Goal: Check status: Check status

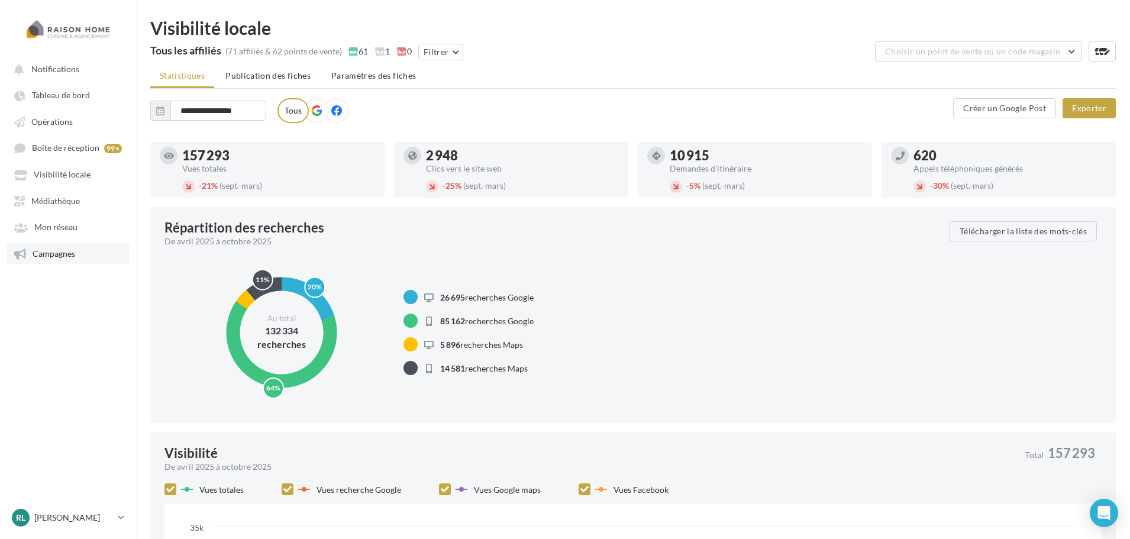
click at [74, 256] on span "Campagnes" at bounding box center [54, 253] width 43 height 10
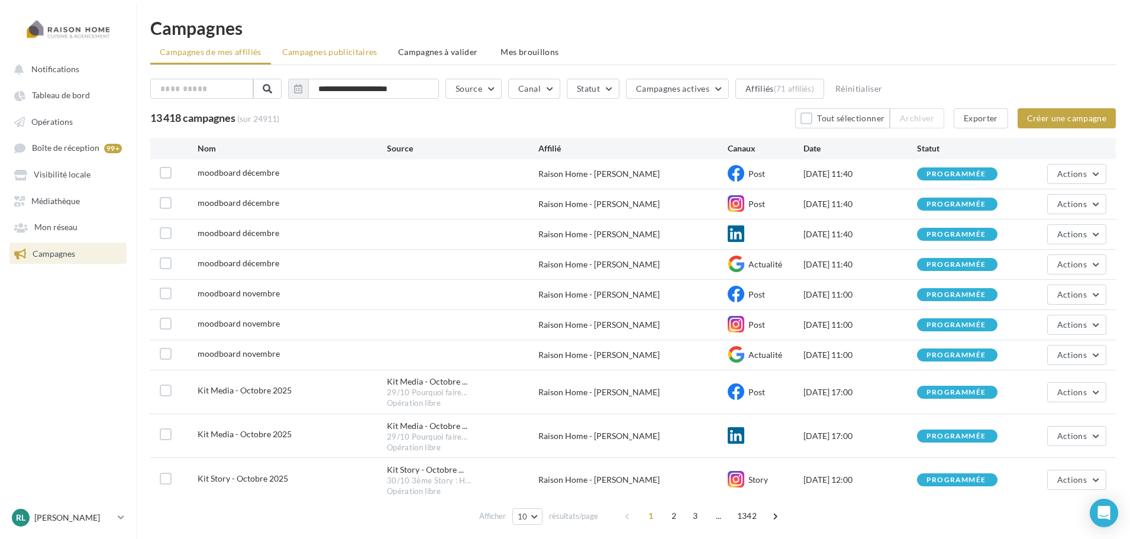
click at [340, 49] on span "Campagnes publicitaires" at bounding box center [329, 52] width 95 height 10
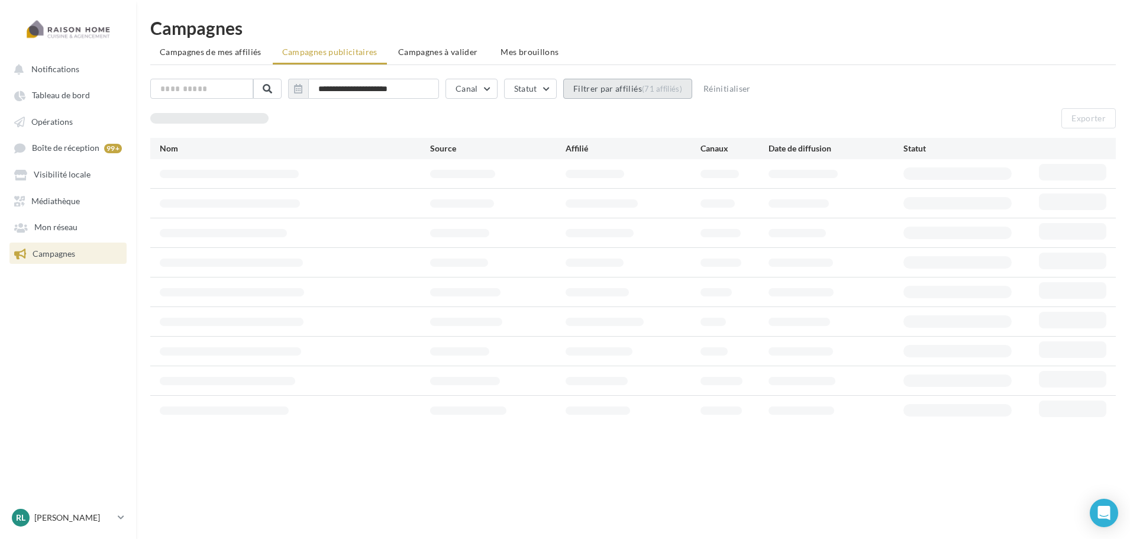
click at [624, 94] on button "Filtrer par affiliés (71 affiliés)" at bounding box center [627, 89] width 129 height 20
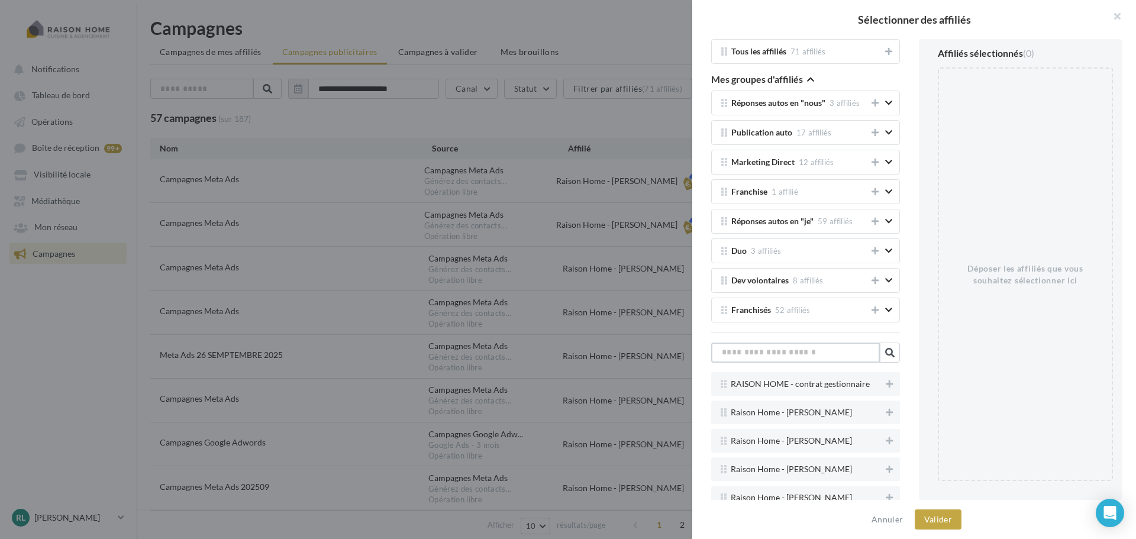
click at [821, 359] on input "text" at bounding box center [795, 353] width 169 height 20
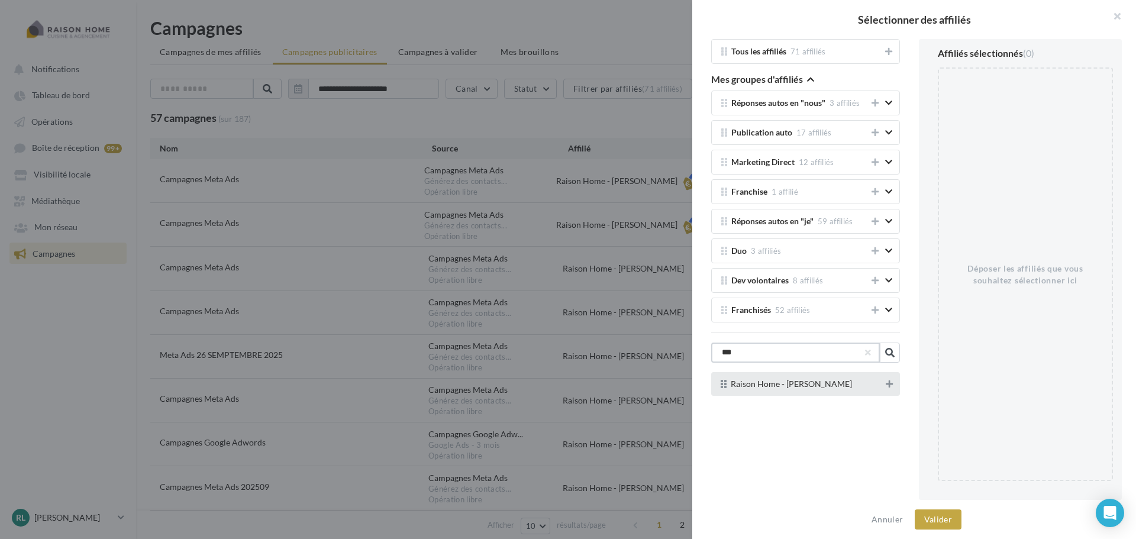
type input "***"
click at [886, 385] on icon at bounding box center [889, 384] width 7 height 8
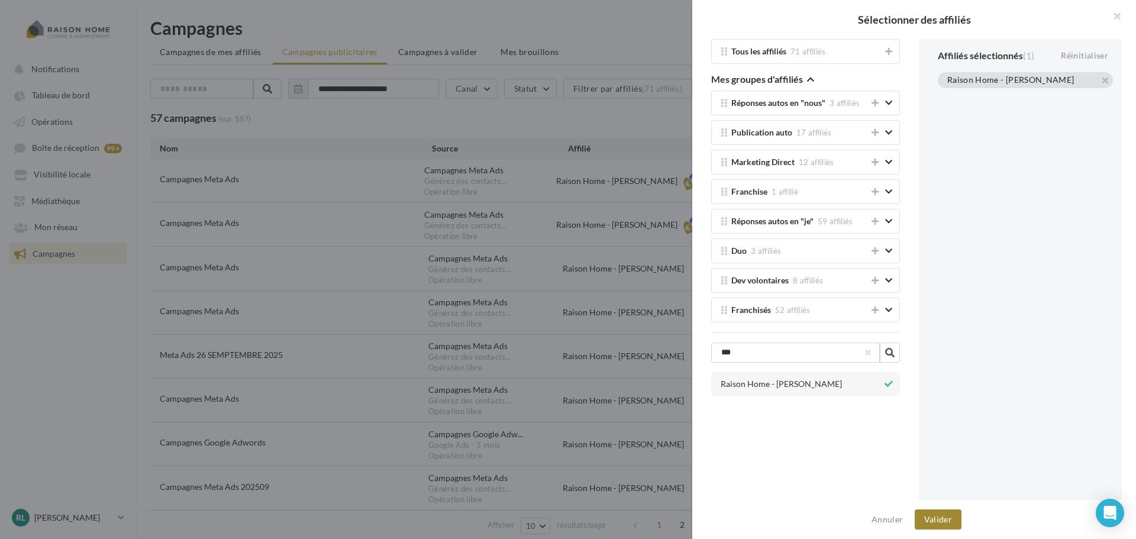
click at [935, 517] on button "Valider" at bounding box center [938, 519] width 47 height 20
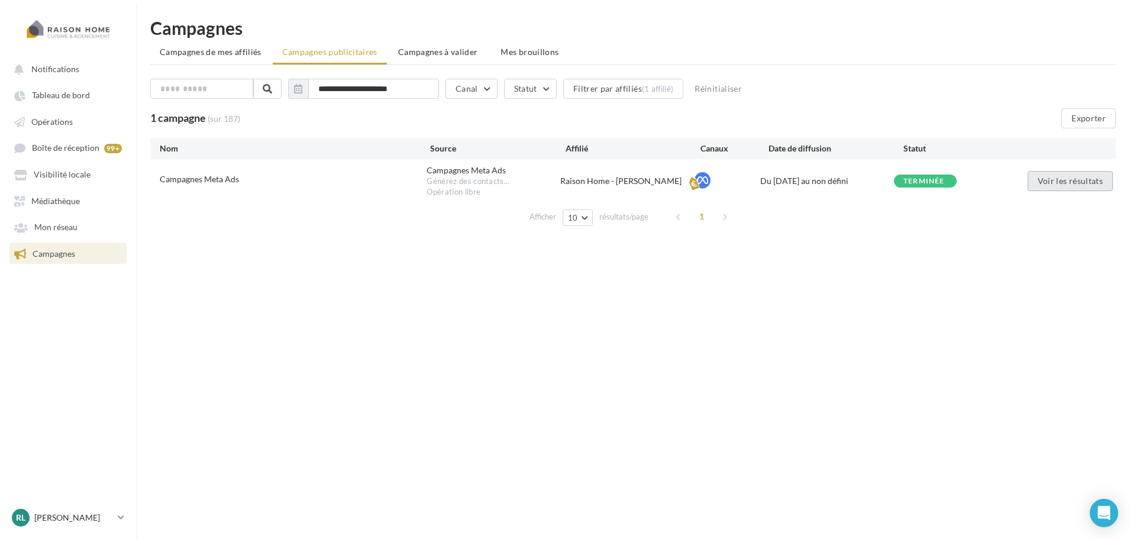
click at [1051, 180] on button "Voir les résultats" at bounding box center [1070, 181] width 85 height 20
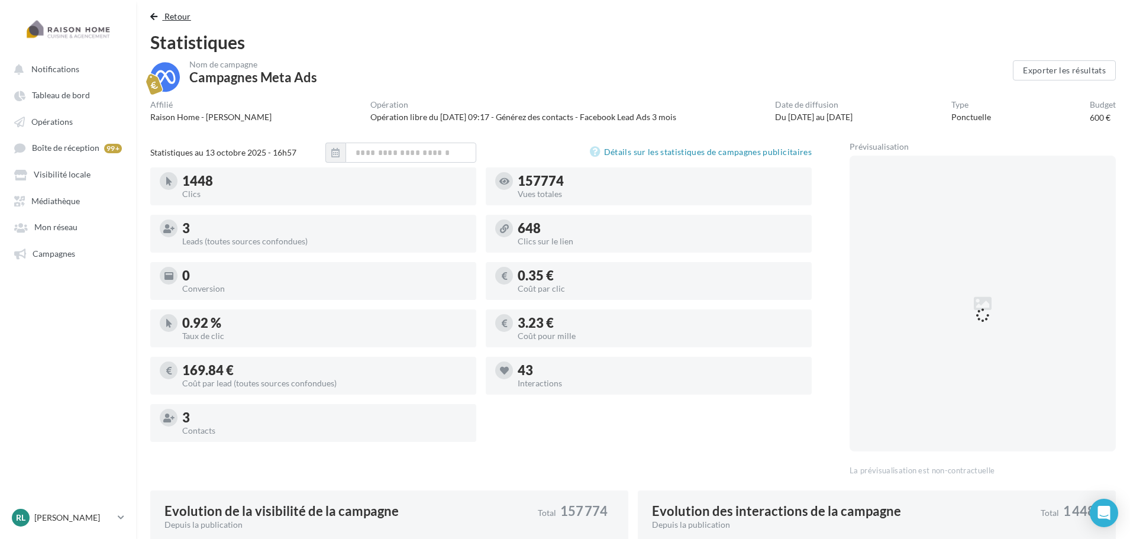
click at [180, 18] on span "Retour" at bounding box center [177, 16] width 27 height 10
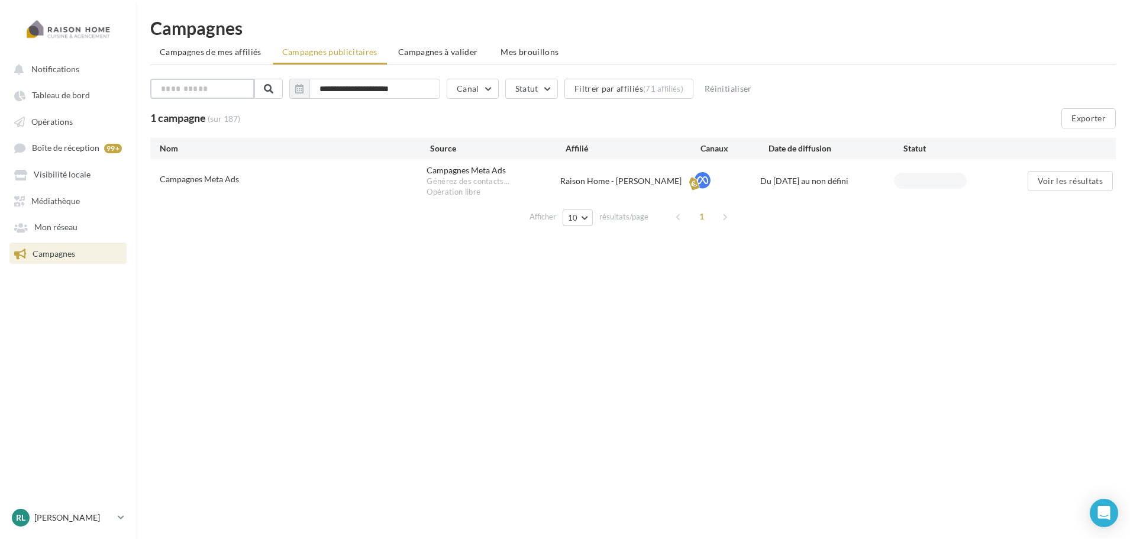
click at [206, 79] on input "text" at bounding box center [202, 89] width 104 height 20
click at [691, 85] on button "Filtrer par affiliés (71 affiliés)" at bounding box center [627, 89] width 129 height 20
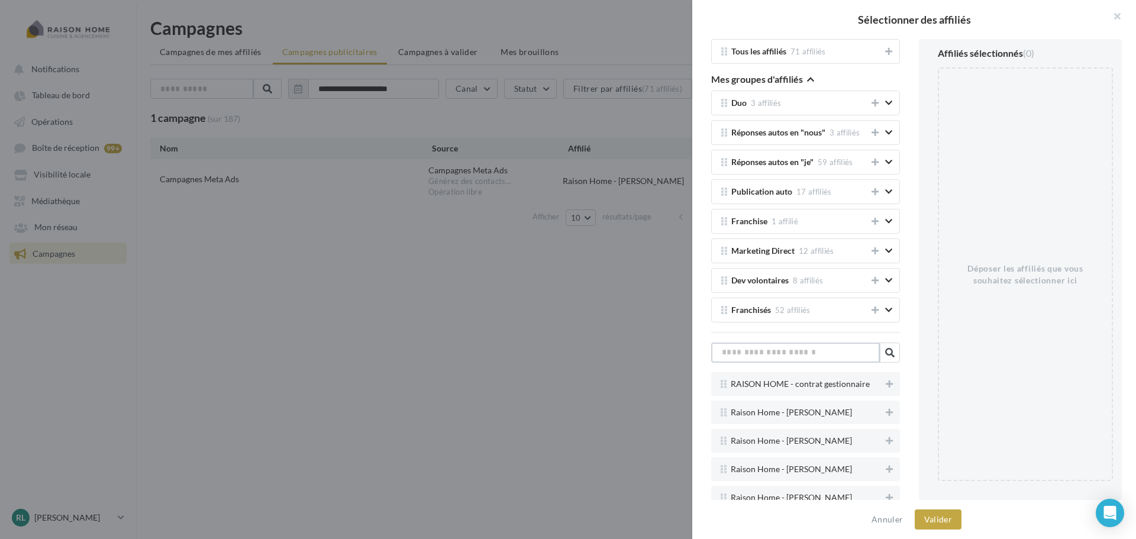
click at [815, 357] on input "text" at bounding box center [795, 353] width 169 height 20
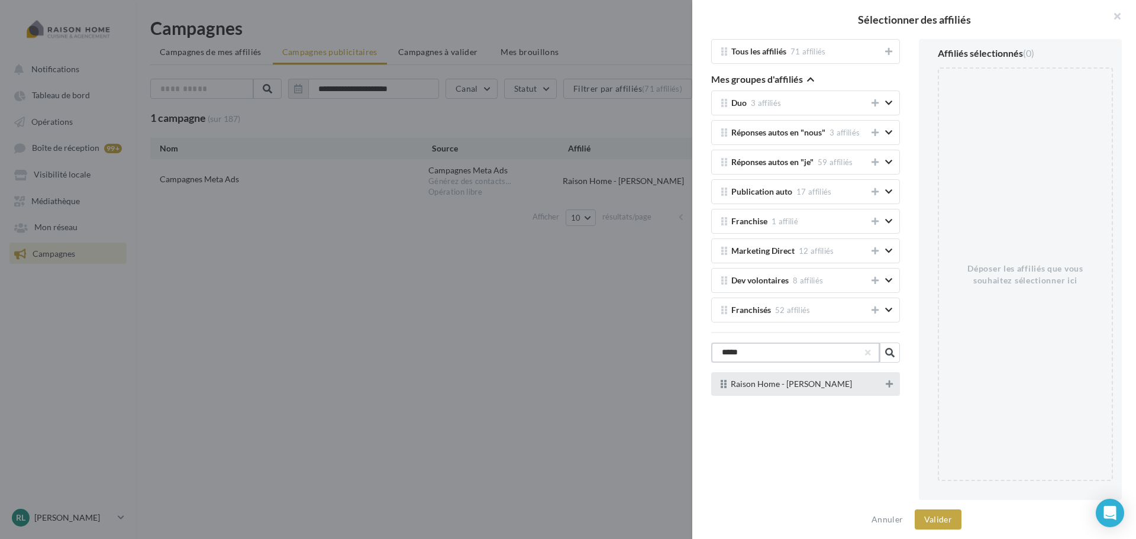
type input "*****"
click at [886, 383] on icon at bounding box center [889, 384] width 7 height 8
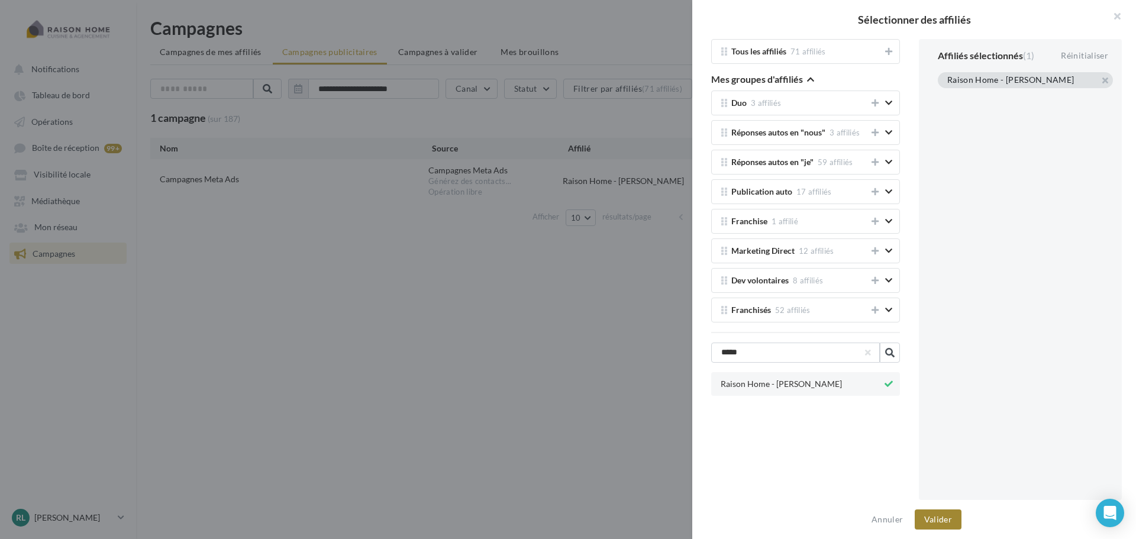
click at [938, 518] on button "Valider" at bounding box center [938, 519] width 47 height 20
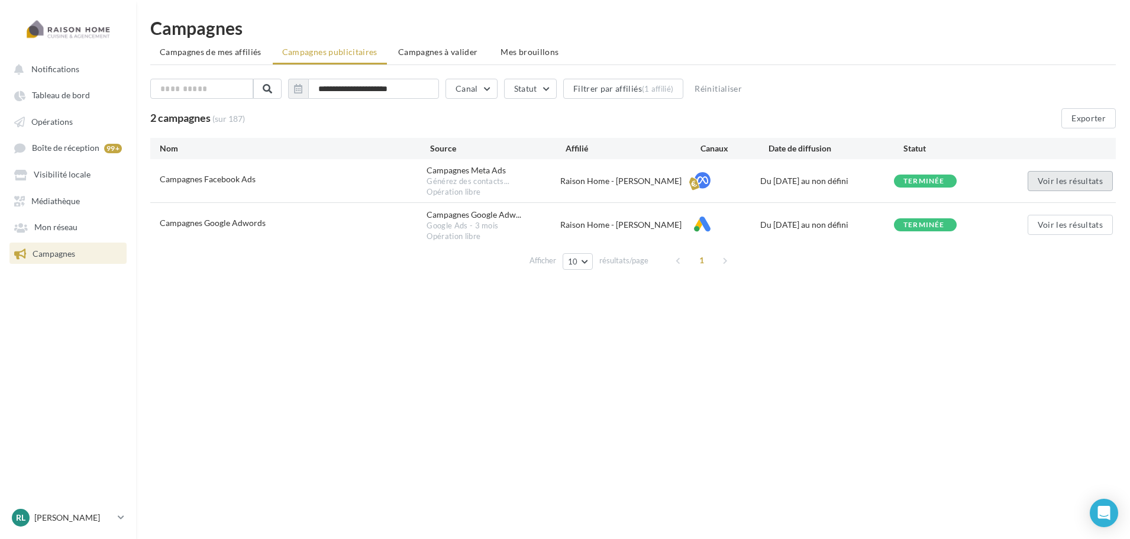
click at [1044, 177] on button "Voir les résultats" at bounding box center [1070, 181] width 85 height 20
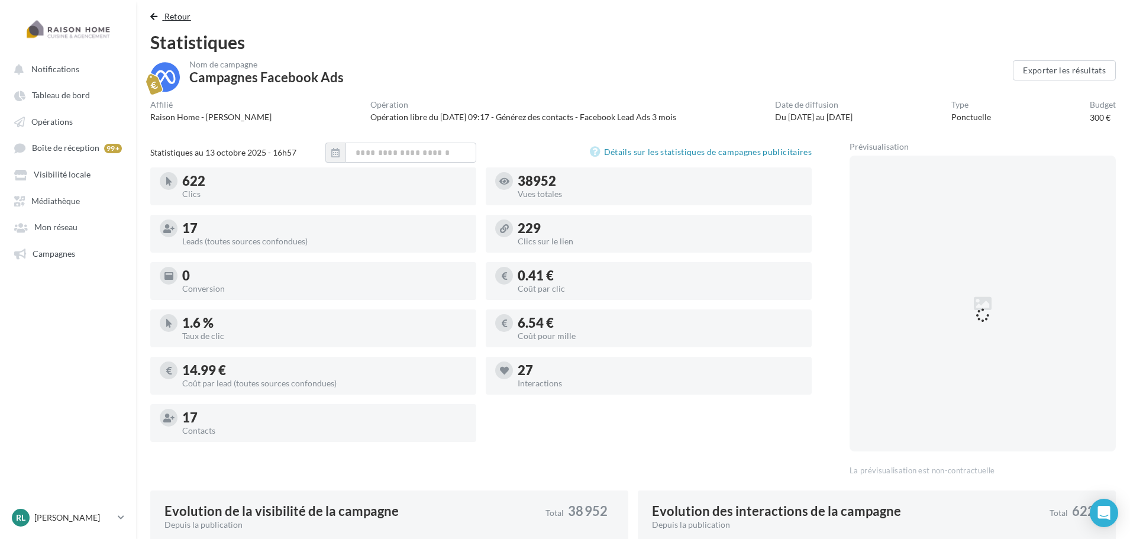
click at [179, 20] on span "Retour" at bounding box center [177, 16] width 27 height 10
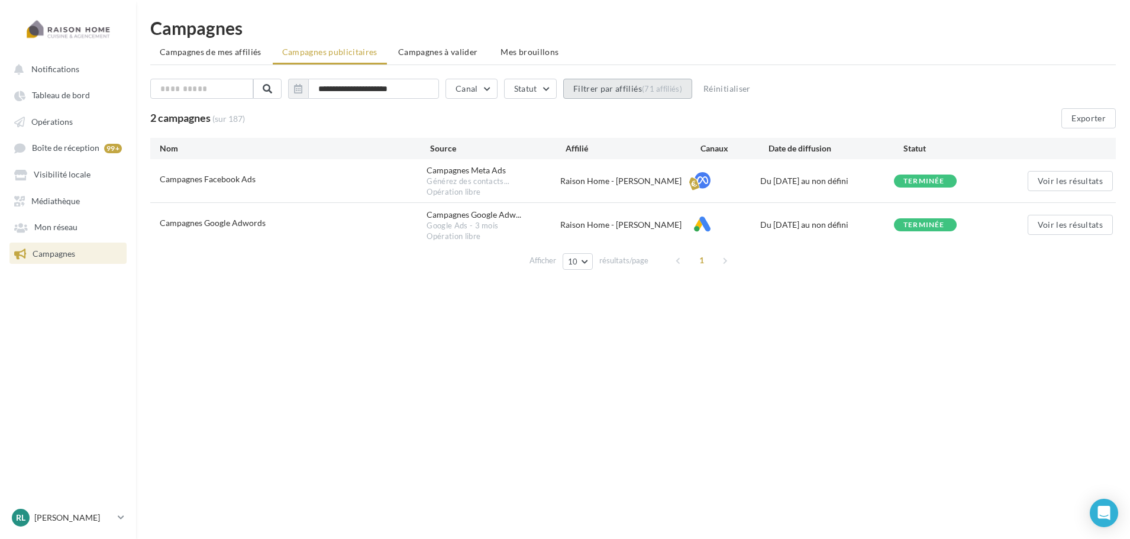
click at [653, 88] on div "(71 affiliés)" at bounding box center [662, 88] width 40 height 9
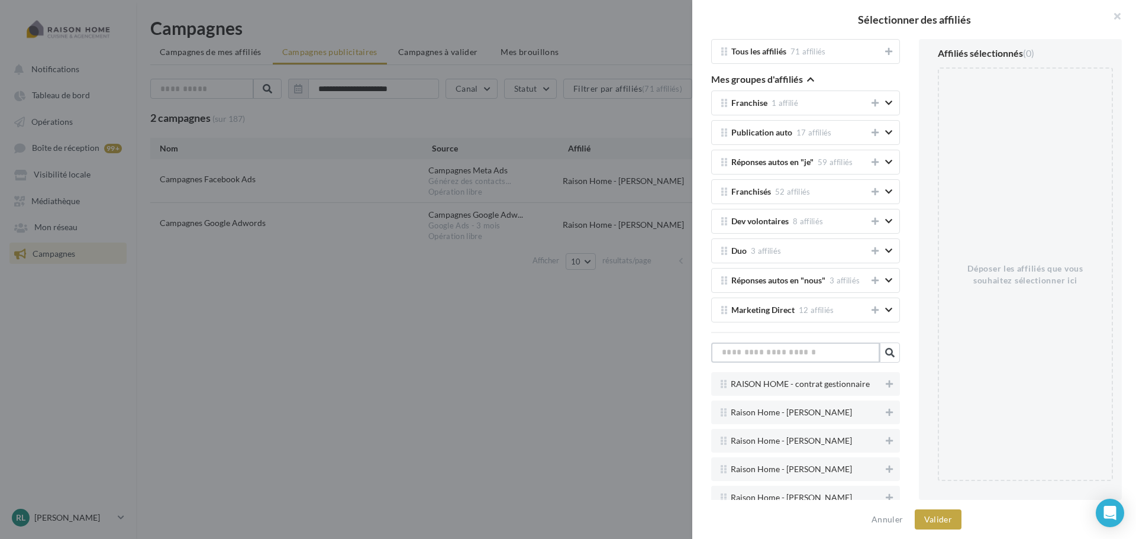
click at [790, 350] on input "text" at bounding box center [795, 353] width 169 height 20
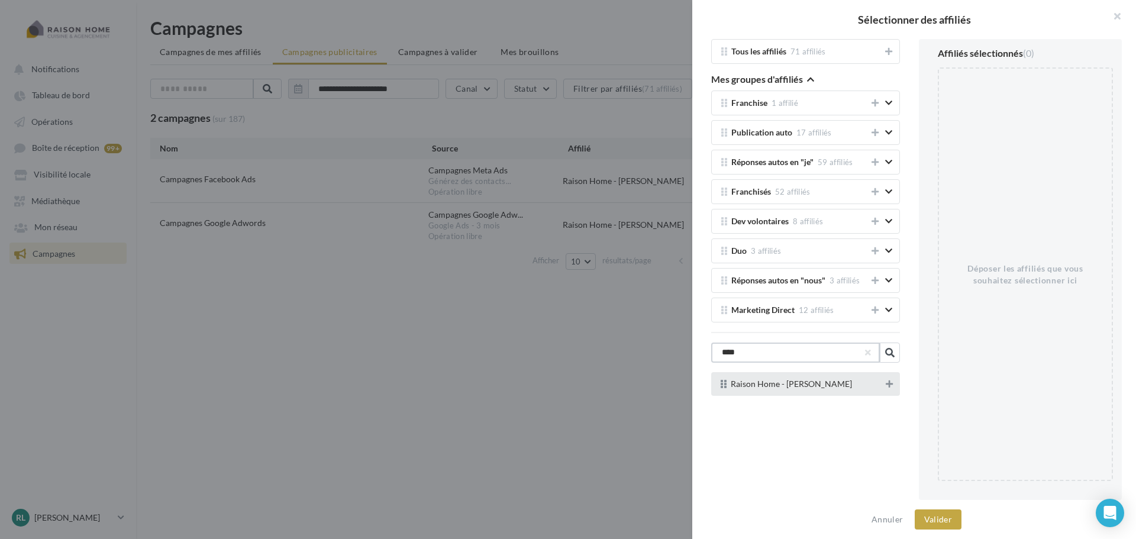
type input "****"
click at [886, 385] on icon at bounding box center [889, 384] width 7 height 8
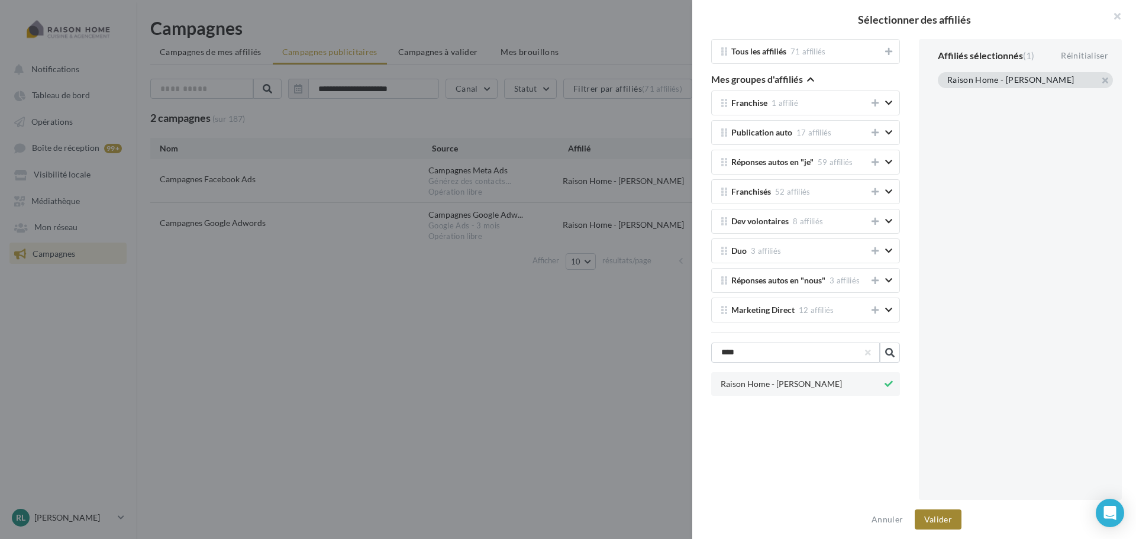
click at [951, 525] on button "Valider" at bounding box center [938, 519] width 47 height 20
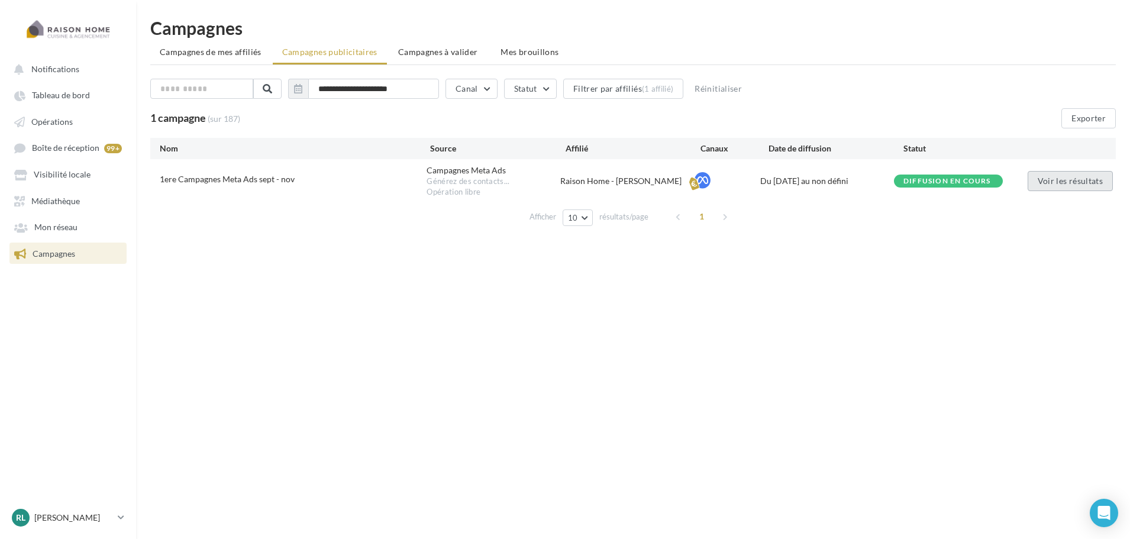
click at [1070, 188] on button "Voir les résultats" at bounding box center [1070, 181] width 85 height 20
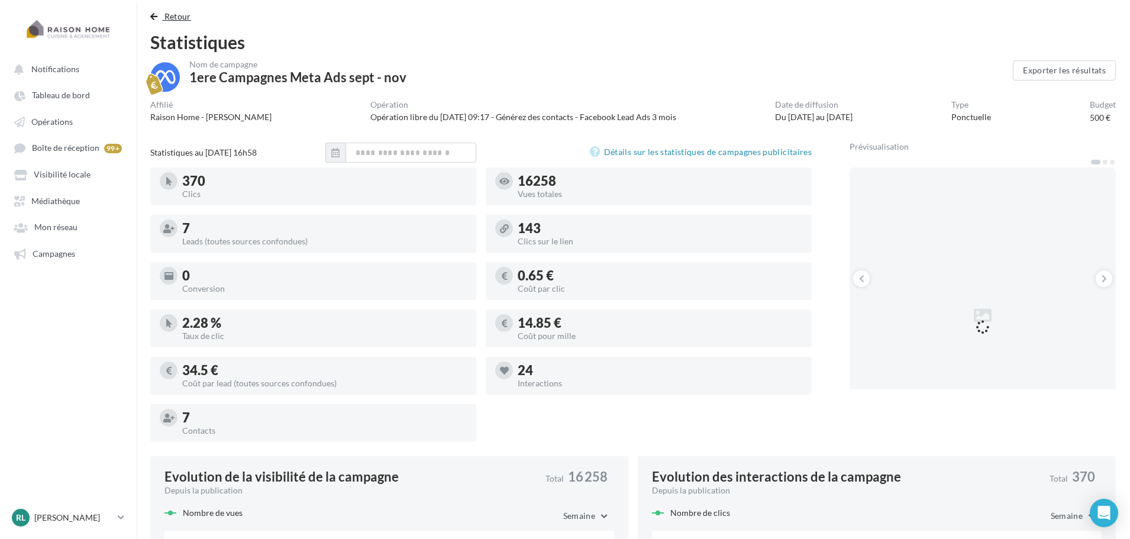
click at [177, 18] on span "Retour" at bounding box center [177, 16] width 27 height 10
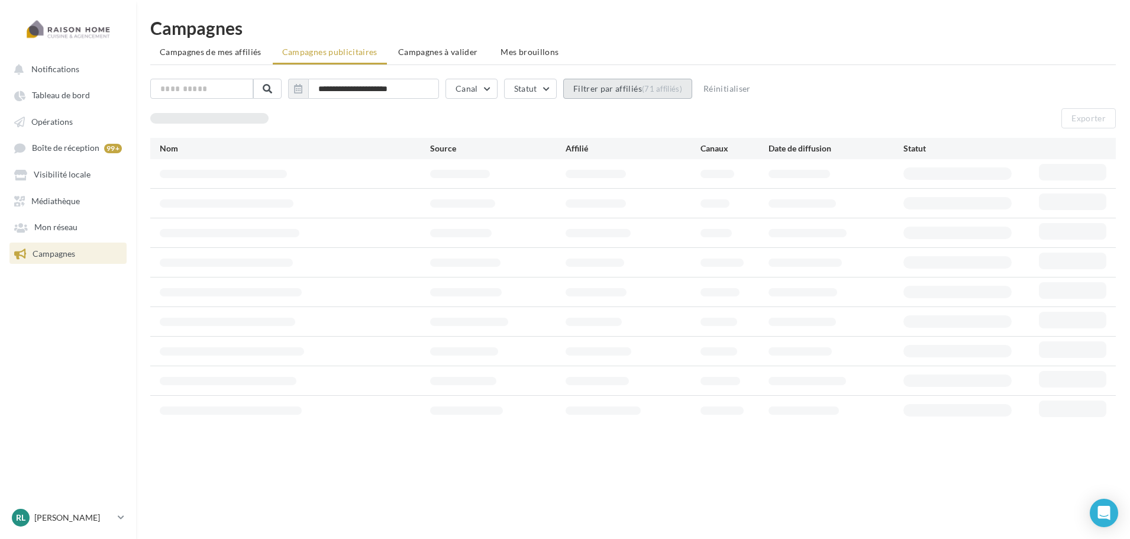
click at [634, 92] on button "Filtrer par affiliés (71 affiliés)" at bounding box center [627, 89] width 129 height 20
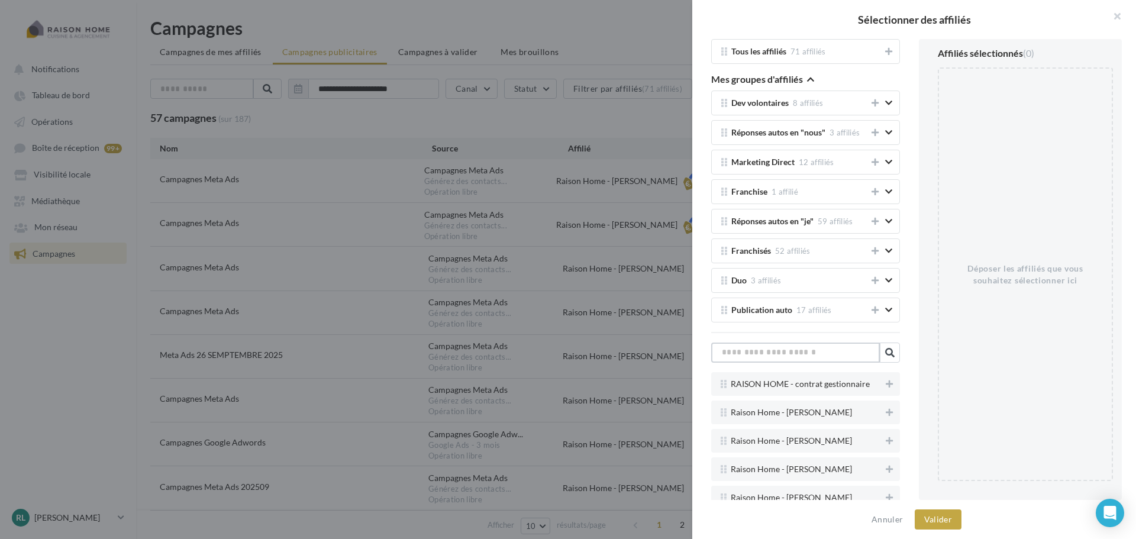
click at [790, 359] on input "text" at bounding box center [795, 353] width 169 height 20
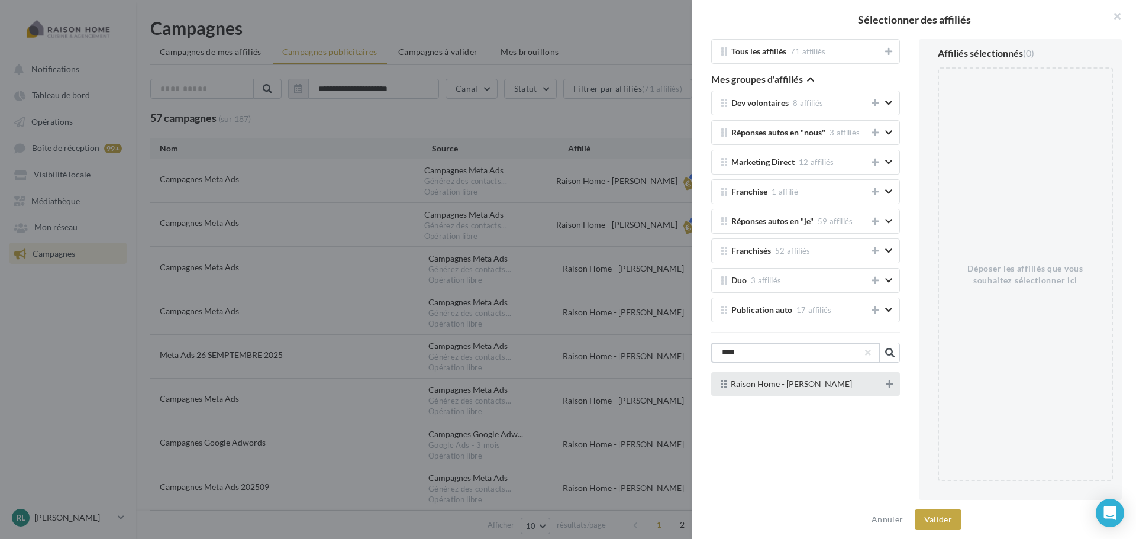
type input "****"
click at [887, 384] on icon at bounding box center [889, 384] width 7 height 8
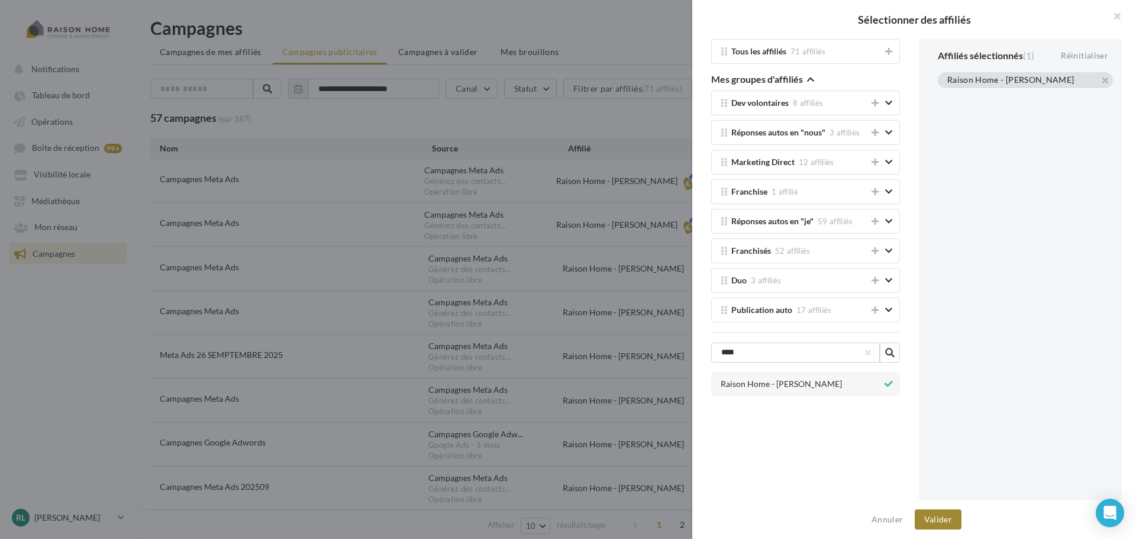
click at [944, 514] on button "Valider" at bounding box center [938, 519] width 47 height 20
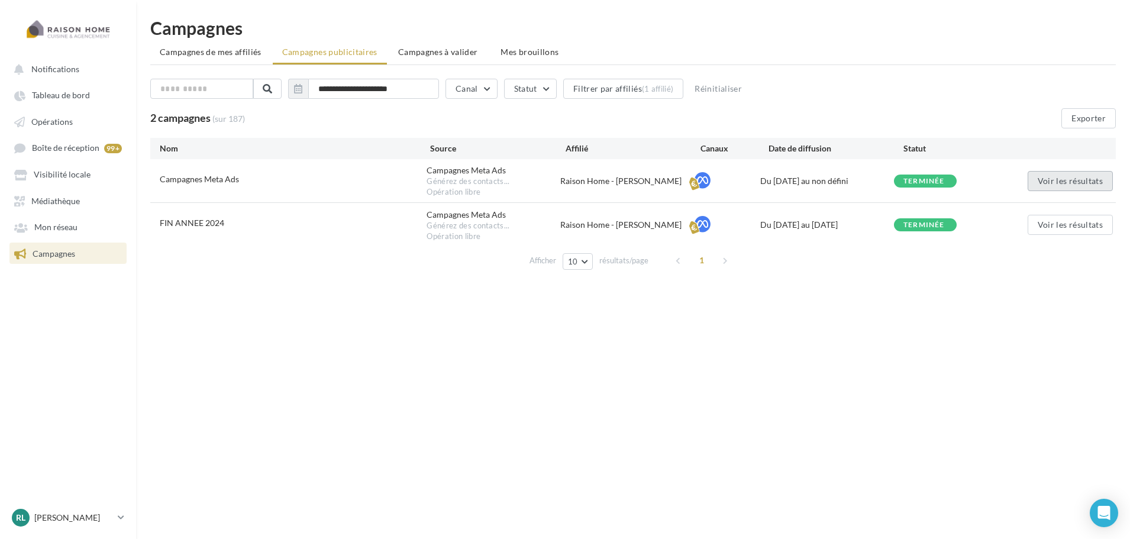
click at [1054, 179] on button "Voir les résultats" at bounding box center [1070, 181] width 85 height 20
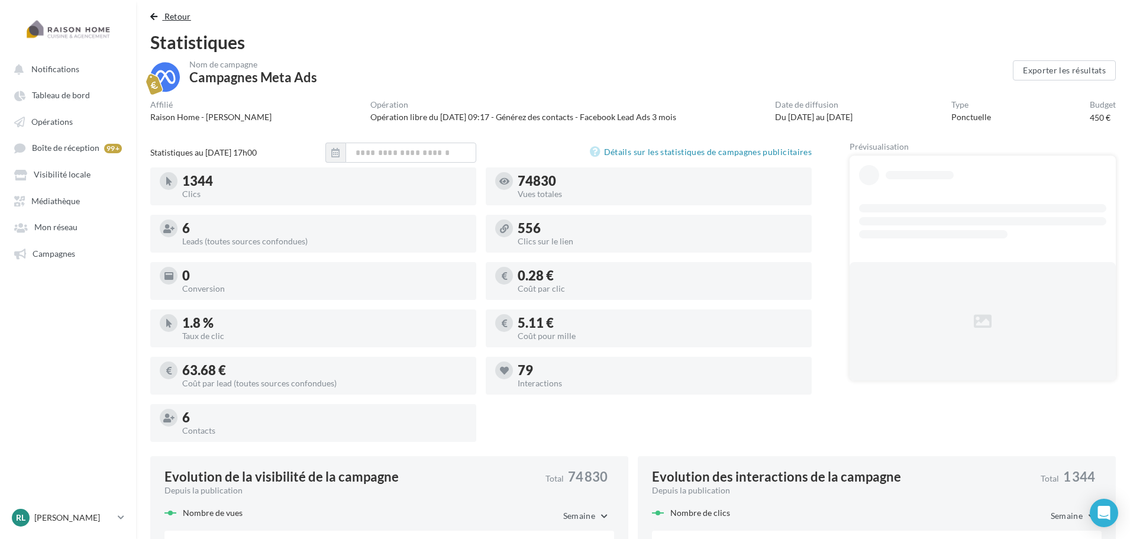
click at [172, 15] on span "Retour" at bounding box center [177, 16] width 27 height 10
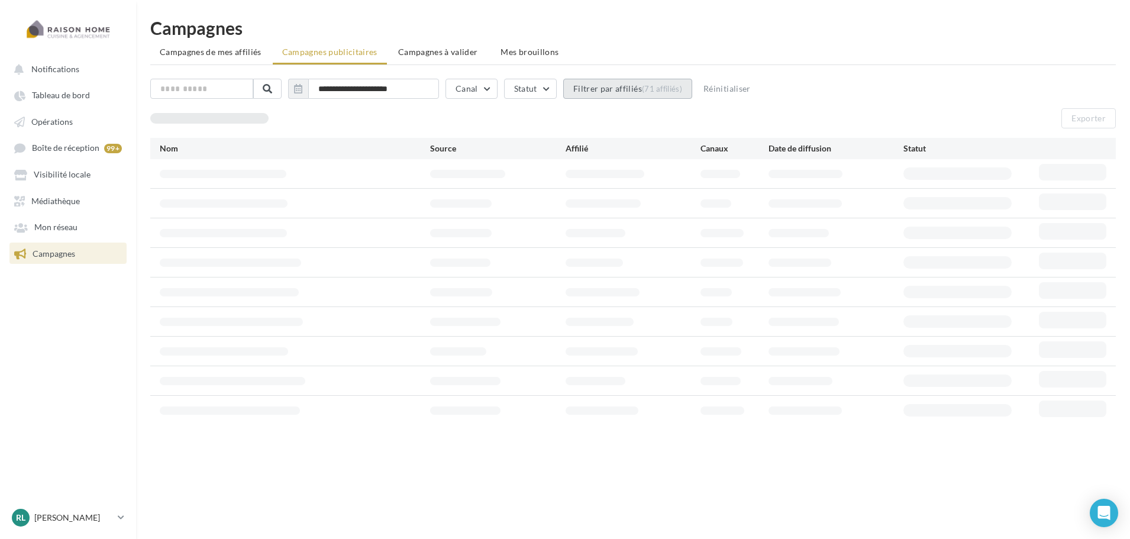
click at [647, 92] on button "Filtrer par affiliés (71 affiliés)" at bounding box center [627, 89] width 129 height 20
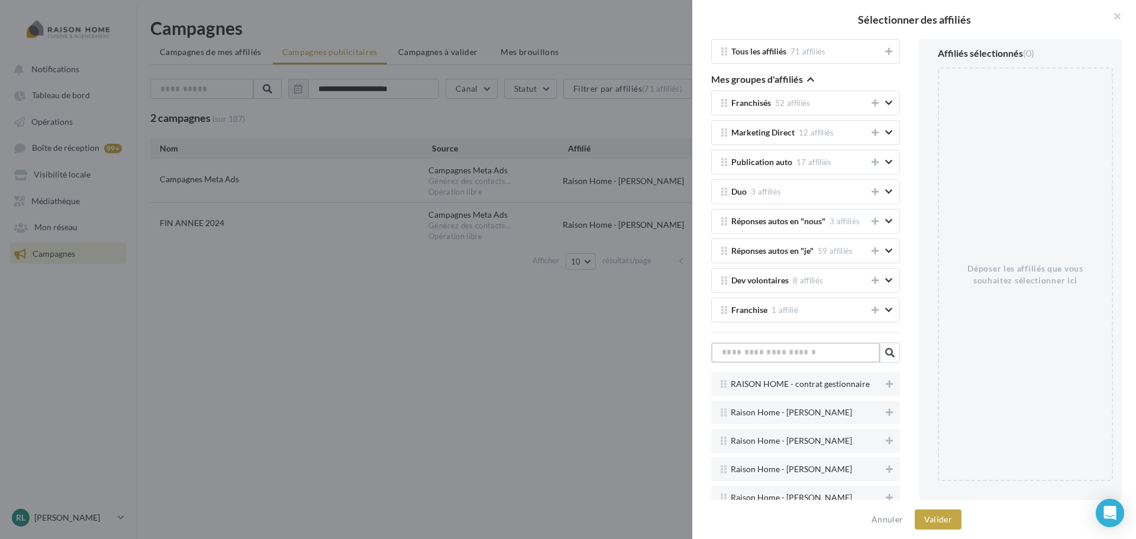
click at [796, 357] on input "text" at bounding box center [795, 353] width 169 height 20
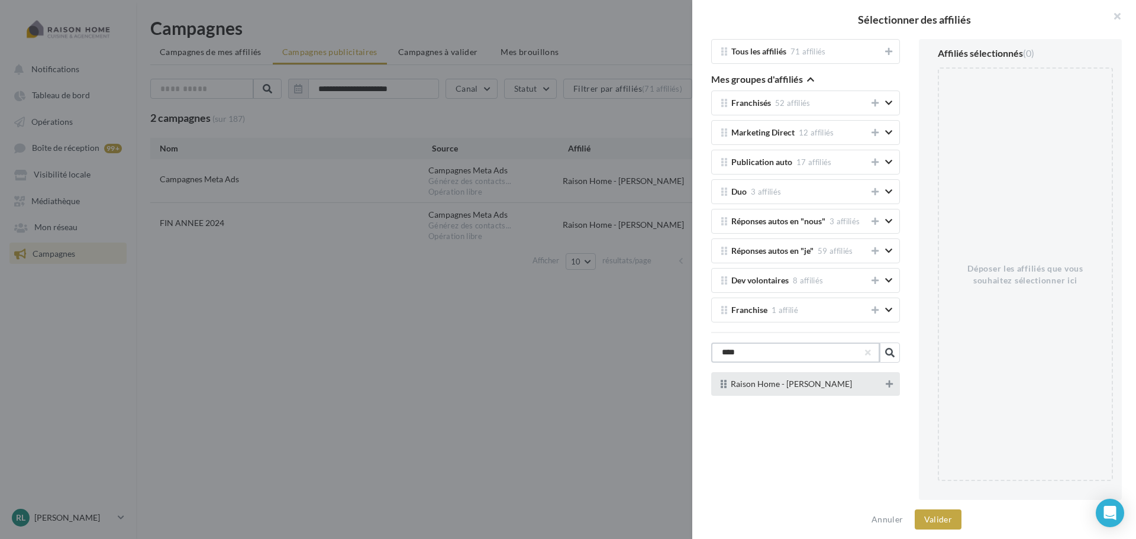
type input "****"
click at [887, 383] on icon at bounding box center [889, 384] width 7 height 8
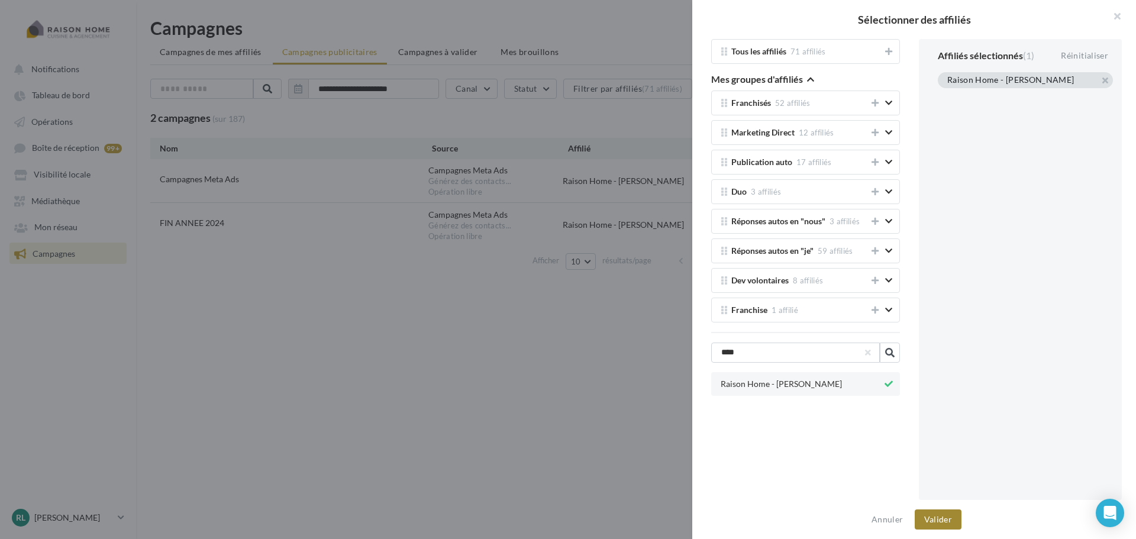
click at [942, 523] on button "Valider" at bounding box center [938, 519] width 47 height 20
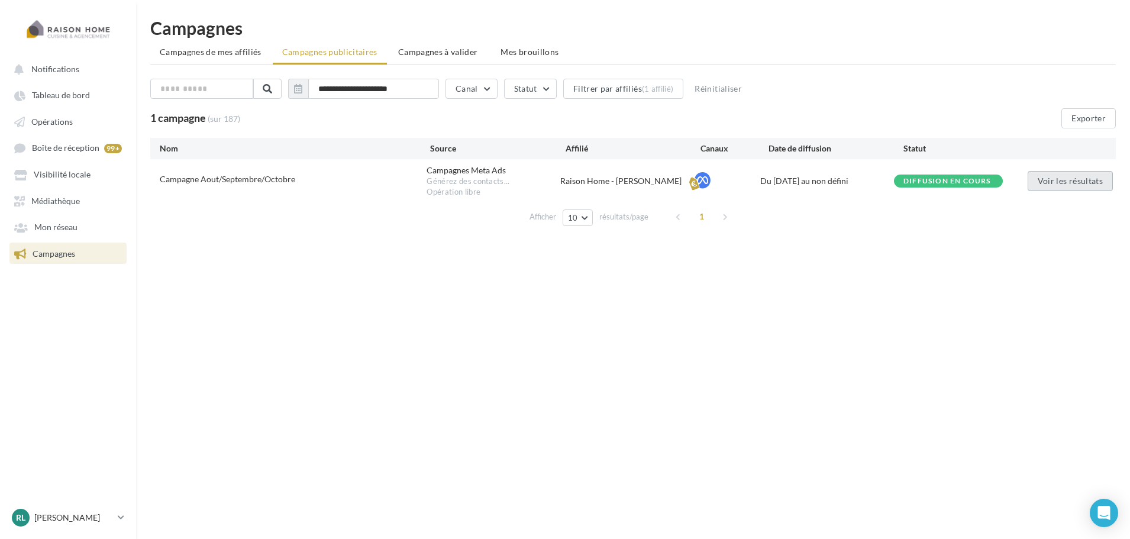
click at [1076, 175] on button "Voir les résultats" at bounding box center [1070, 181] width 85 height 20
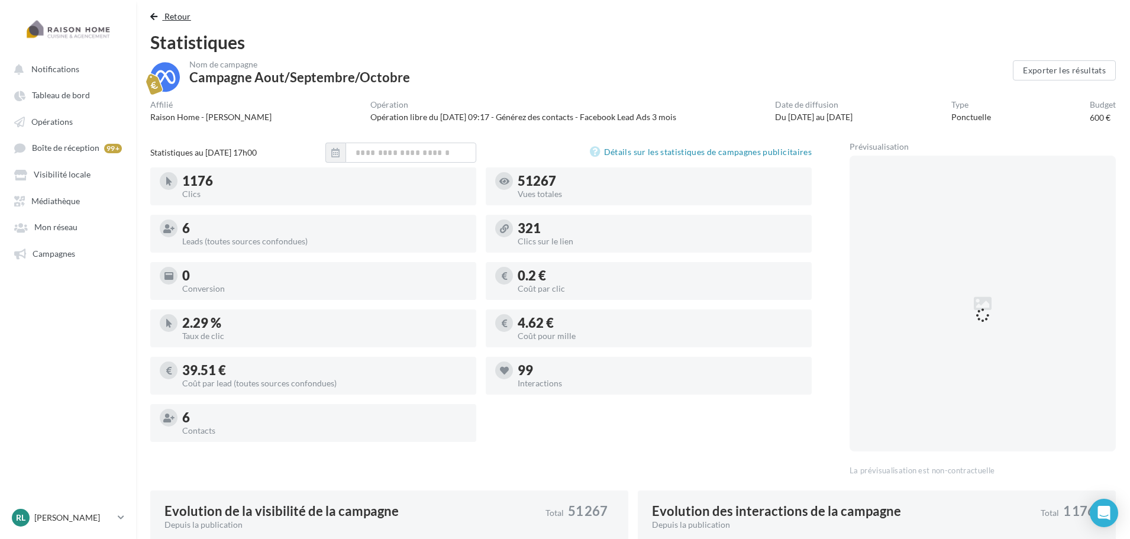
click at [179, 17] on span "Retour" at bounding box center [177, 16] width 27 height 10
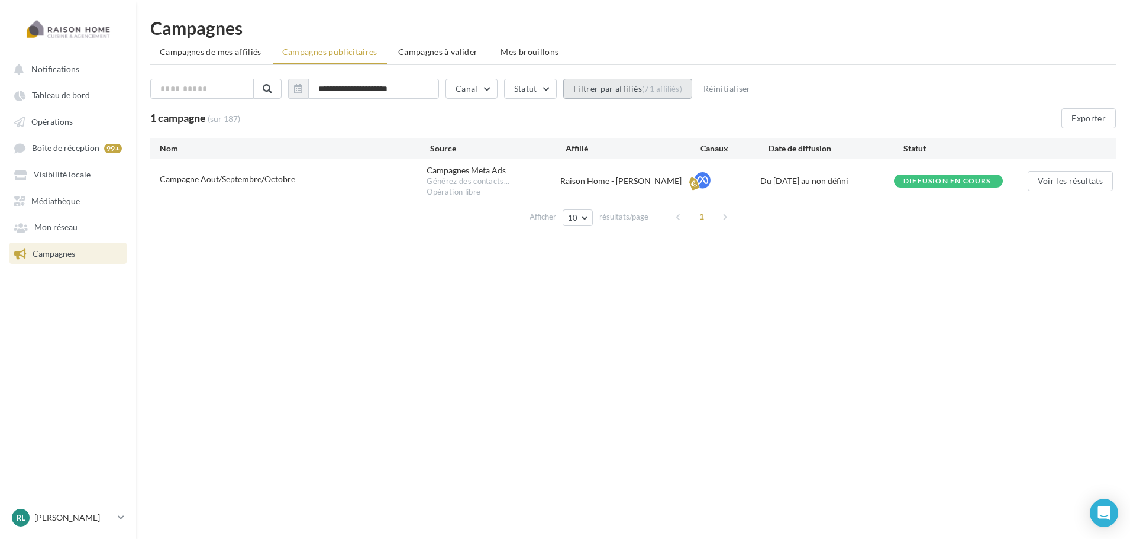
click at [625, 84] on button "Filtrer par affiliés (71 affiliés)" at bounding box center [627, 89] width 129 height 20
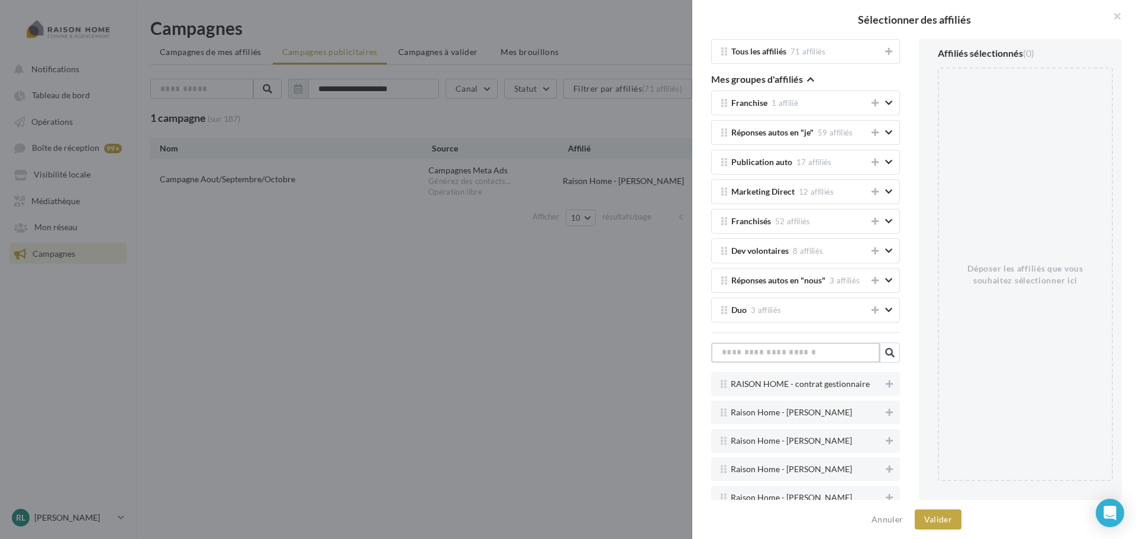
click at [773, 350] on input "text" at bounding box center [795, 353] width 169 height 20
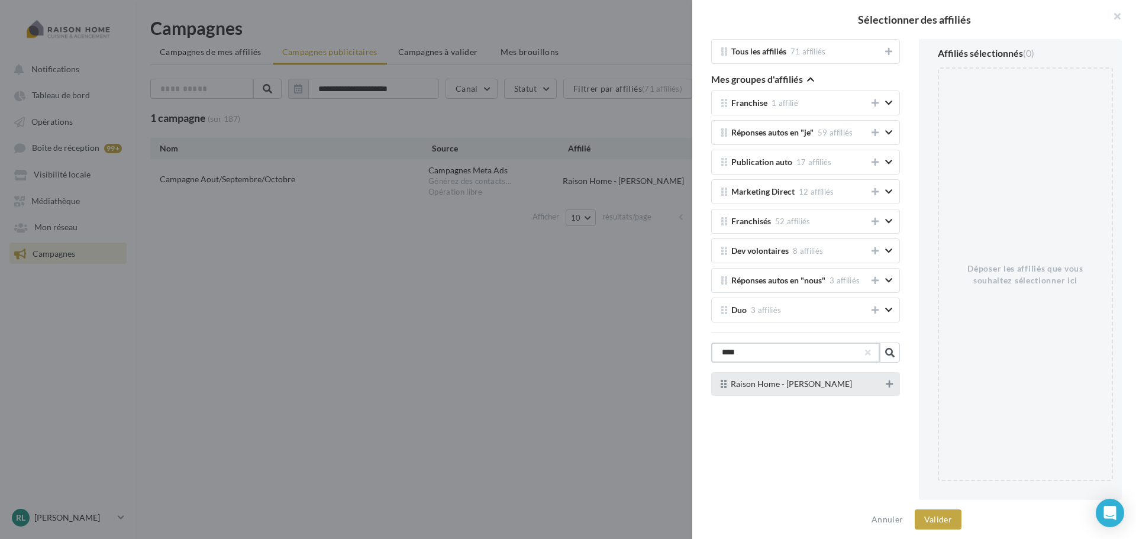
type input "****"
click at [886, 383] on icon at bounding box center [889, 384] width 7 height 8
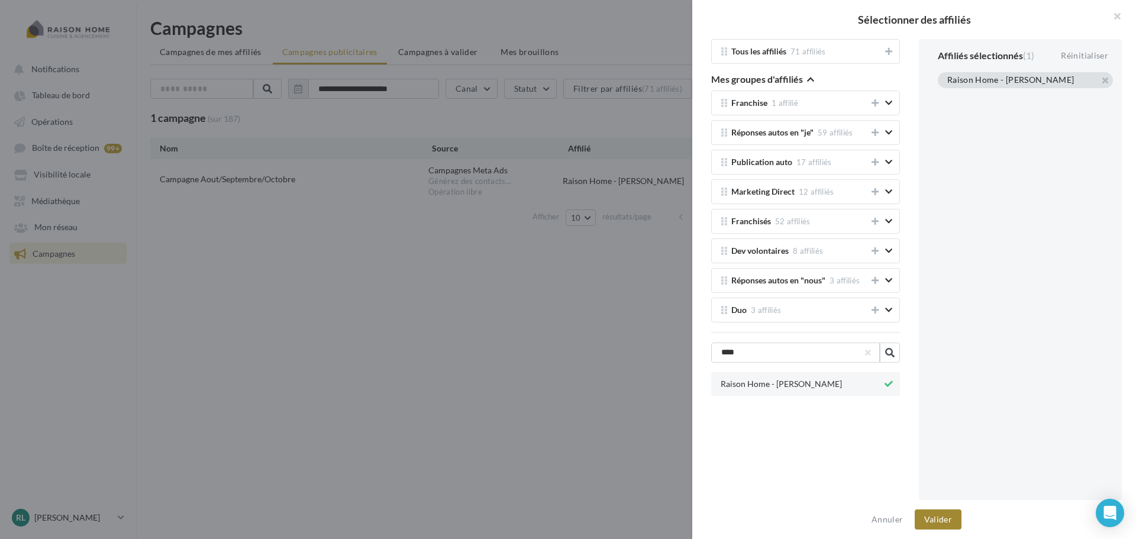
click at [946, 515] on button "Valider" at bounding box center [938, 519] width 47 height 20
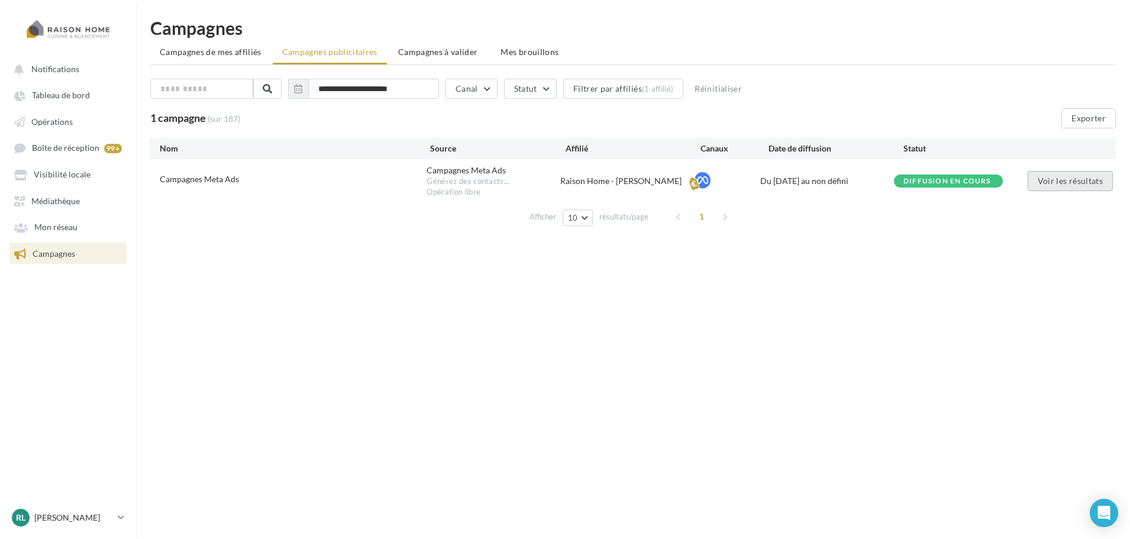
click at [1061, 177] on button "Voir les résultats" at bounding box center [1070, 181] width 85 height 20
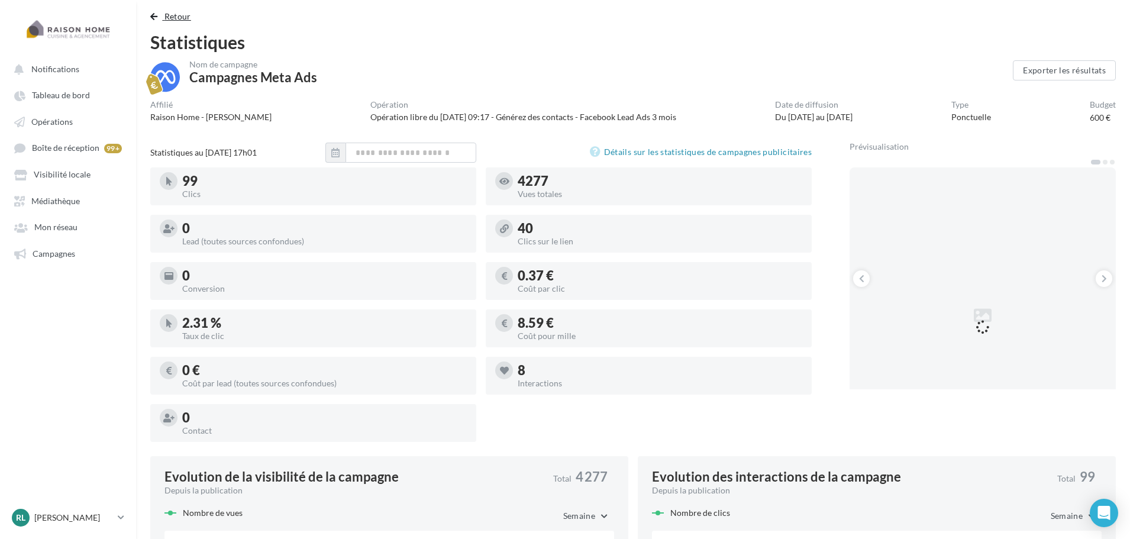
click at [185, 16] on span "Retour" at bounding box center [177, 16] width 27 height 10
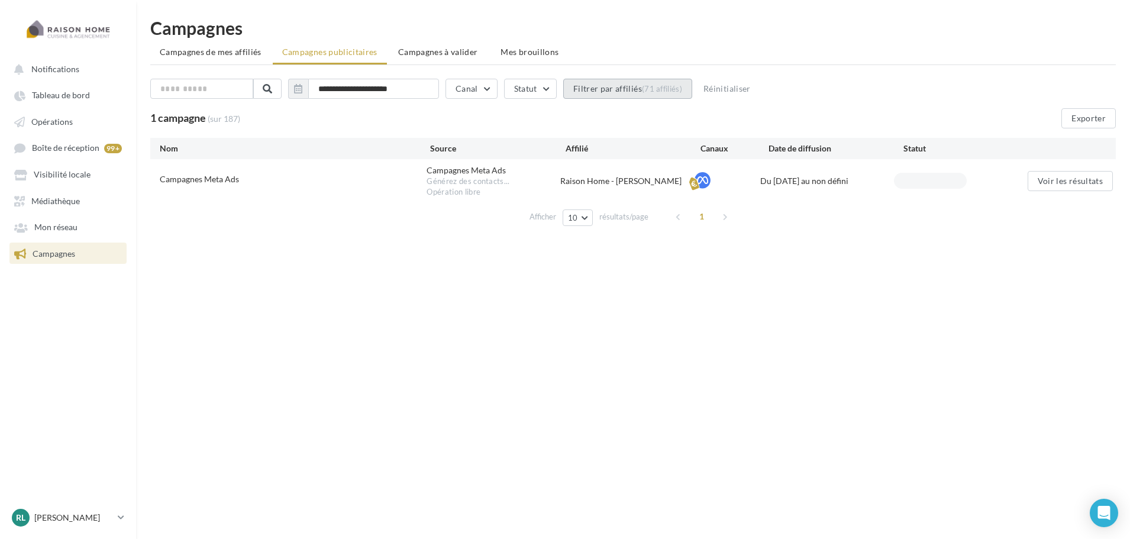
click at [653, 85] on div "(71 affiliés)" at bounding box center [662, 88] width 40 height 9
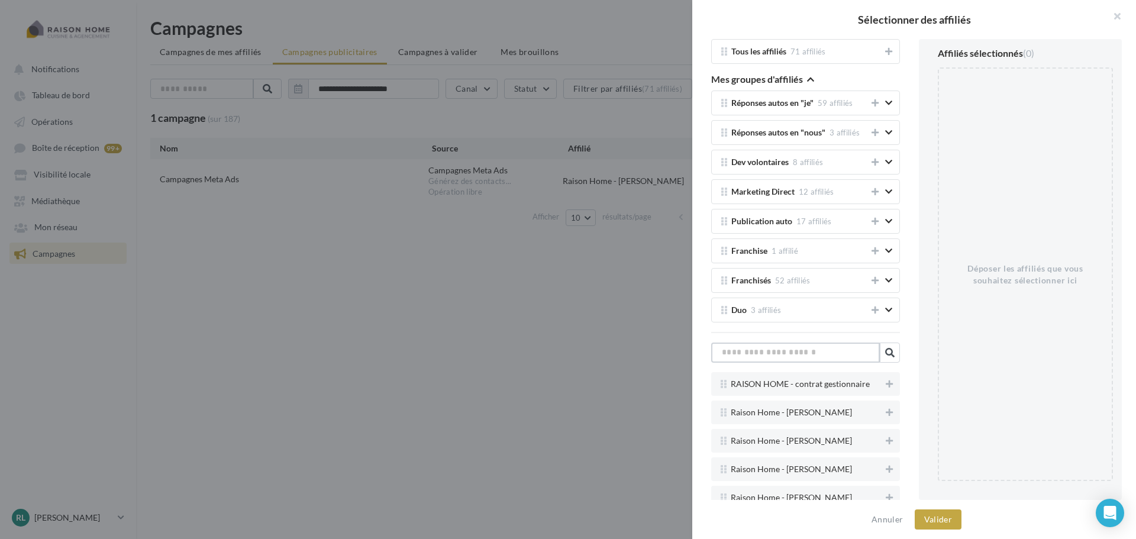
click at [850, 356] on input "text" at bounding box center [795, 353] width 169 height 20
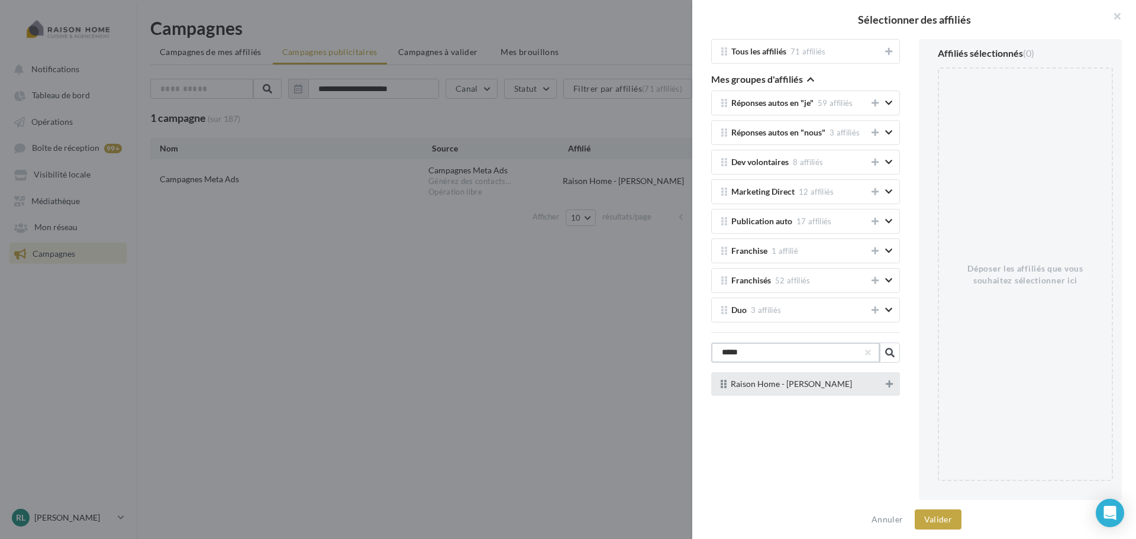
type input "*****"
click at [886, 380] on icon at bounding box center [889, 384] width 7 height 8
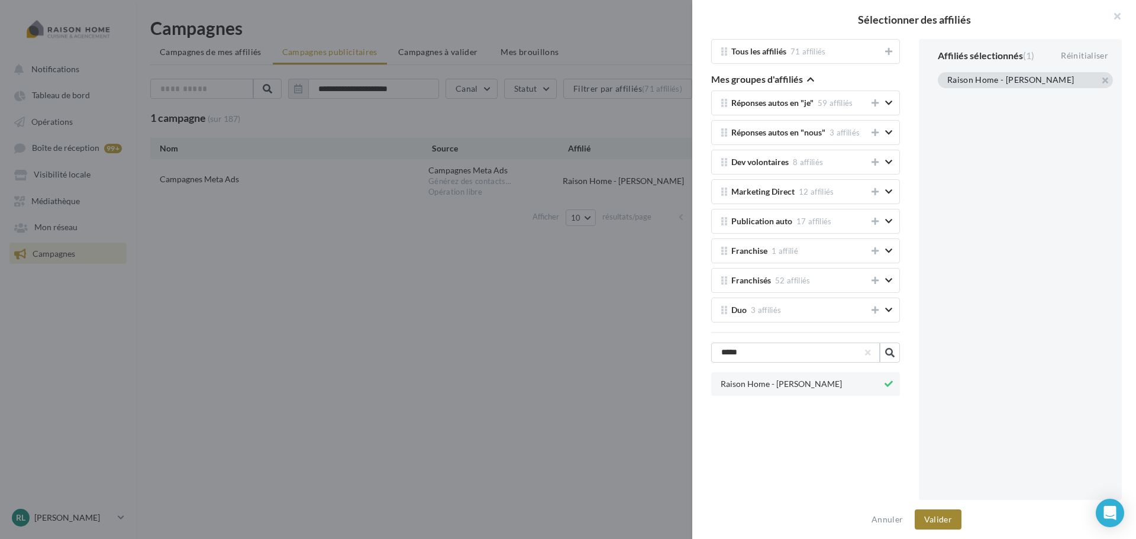
click at [945, 519] on button "Valider" at bounding box center [938, 519] width 47 height 20
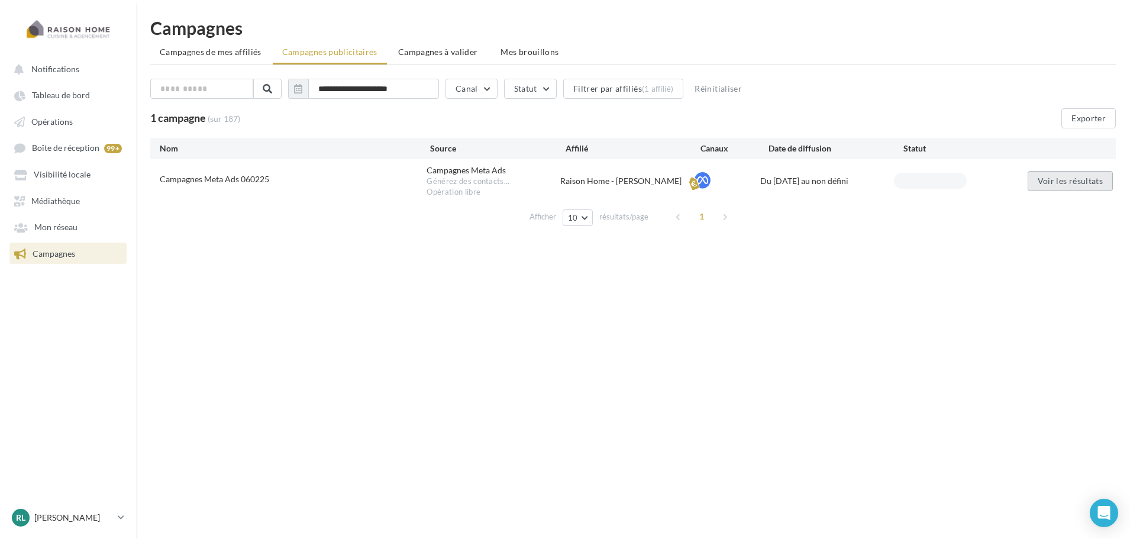
click at [1070, 184] on button "Voir les résultats" at bounding box center [1070, 181] width 85 height 20
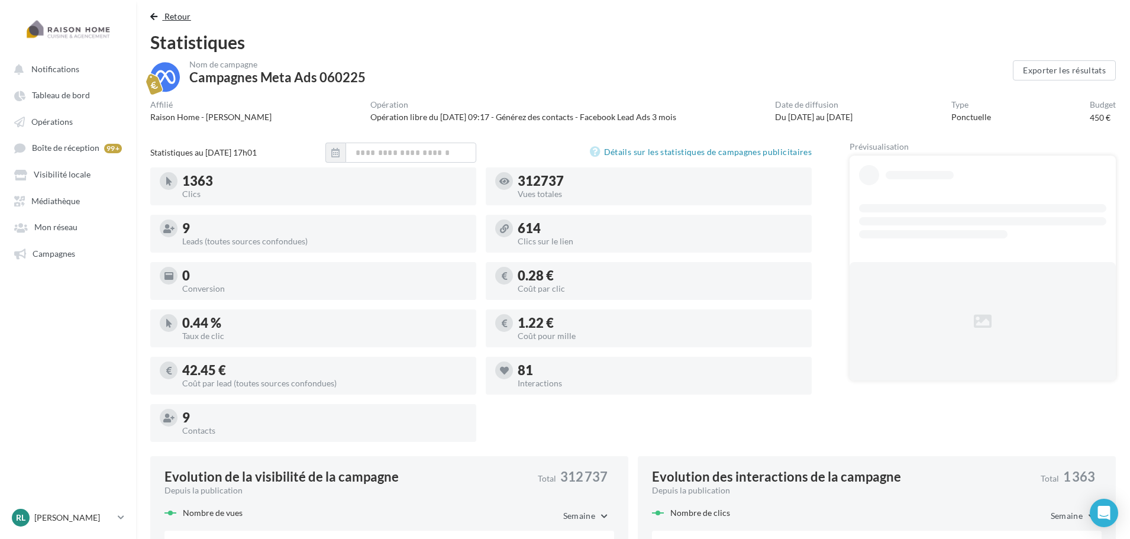
click at [189, 20] on span "Retour" at bounding box center [177, 16] width 27 height 10
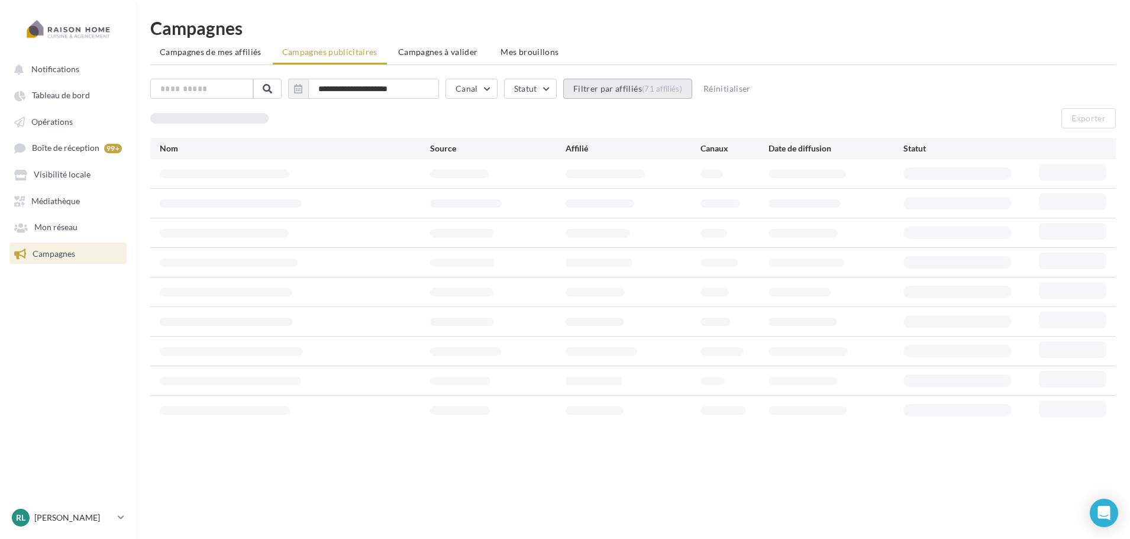
click at [669, 80] on button "Filtrer par affiliés (71 affiliés)" at bounding box center [627, 89] width 129 height 20
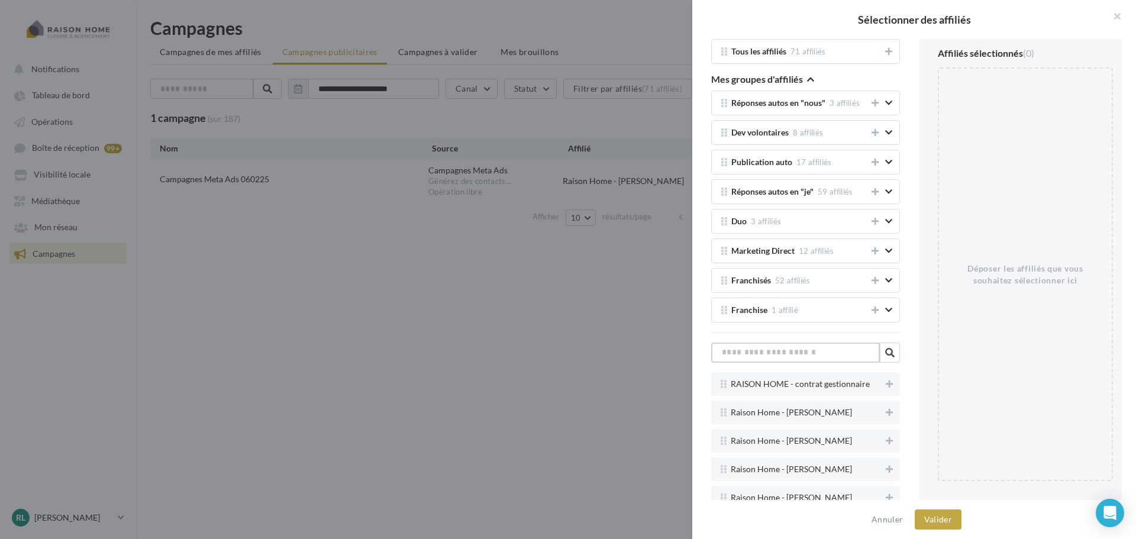
click at [805, 353] on input "text" at bounding box center [795, 353] width 169 height 20
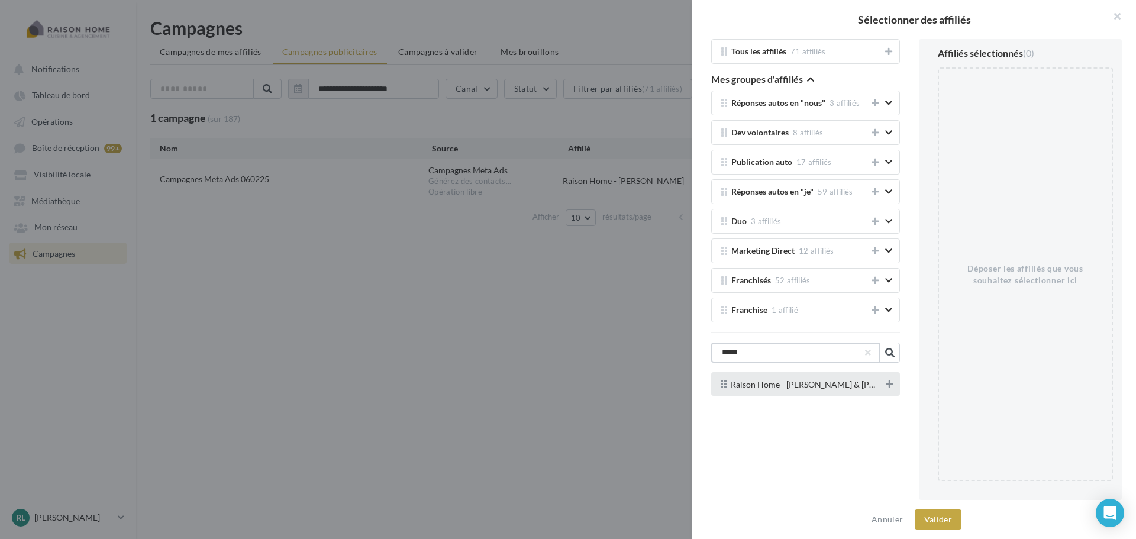
type input "*****"
click at [888, 382] on icon at bounding box center [889, 384] width 7 height 8
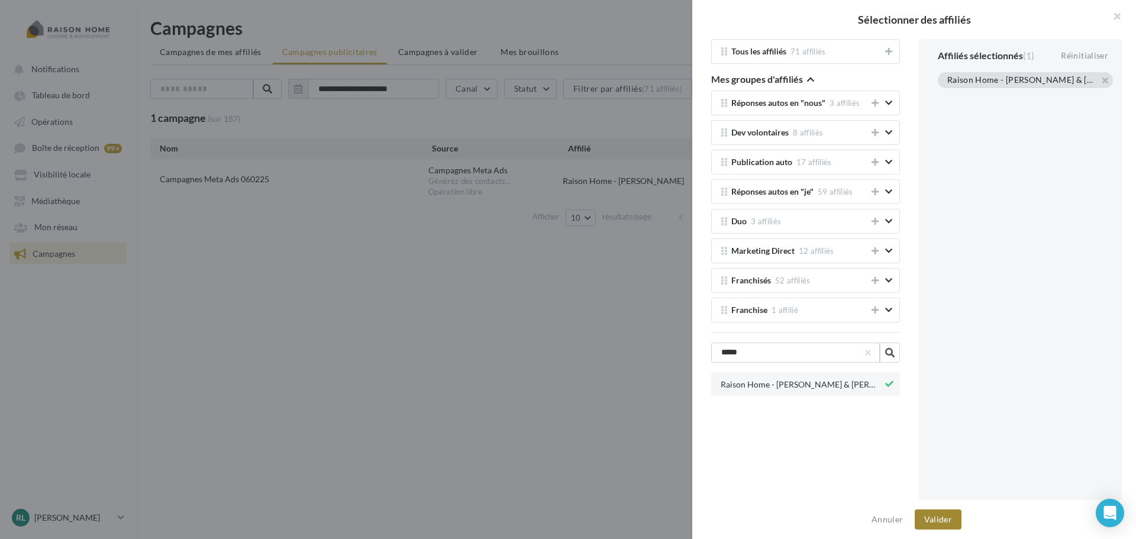
click at [938, 524] on button "Valider" at bounding box center [938, 519] width 47 height 20
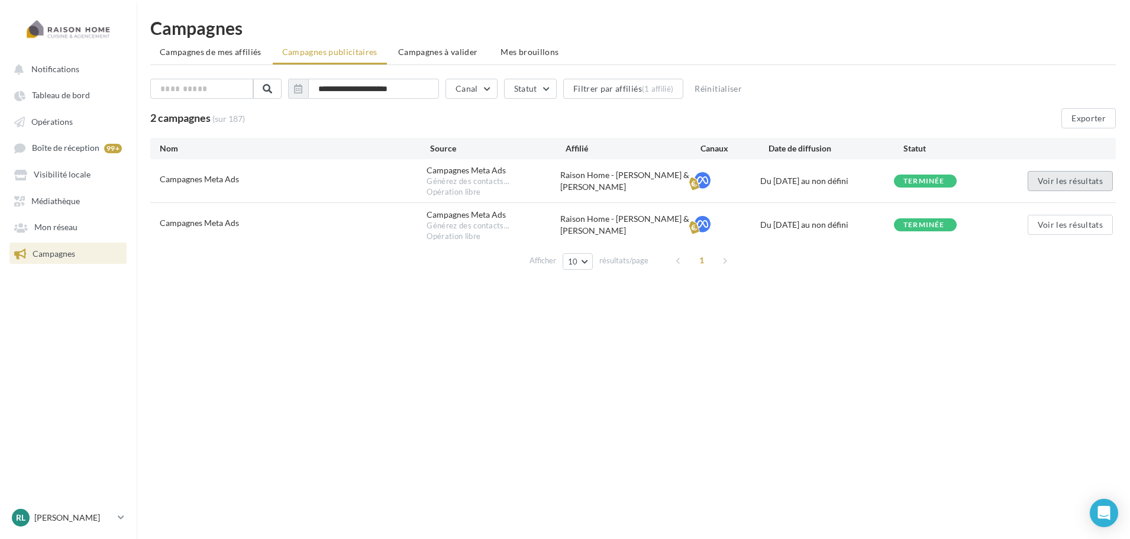
click at [1060, 183] on button "Voir les résultats" at bounding box center [1070, 181] width 85 height 20
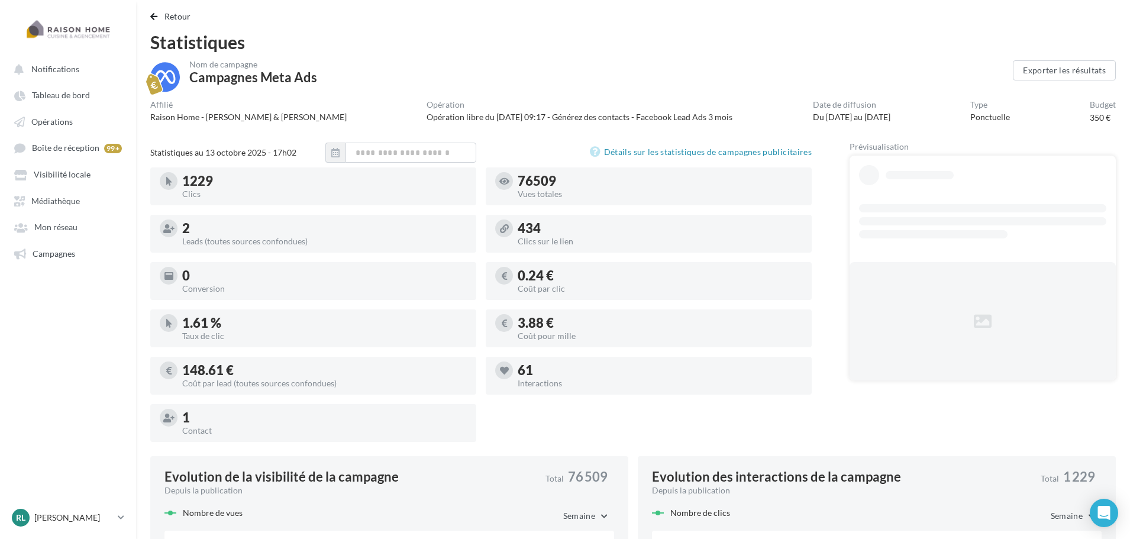
drag, startPoint x: 86, startPoint y: 492, endPoint x: 69, endPoint y: 545, distance: 55.6
drag, startPoint x: 69, startPoint y: 545, endPoint x: 36, endPoint y: 520, distance: 40.9
click at [36, 520] on p "[PERSON_NAME]" at bounding box center [73, 518] width 79 height 12
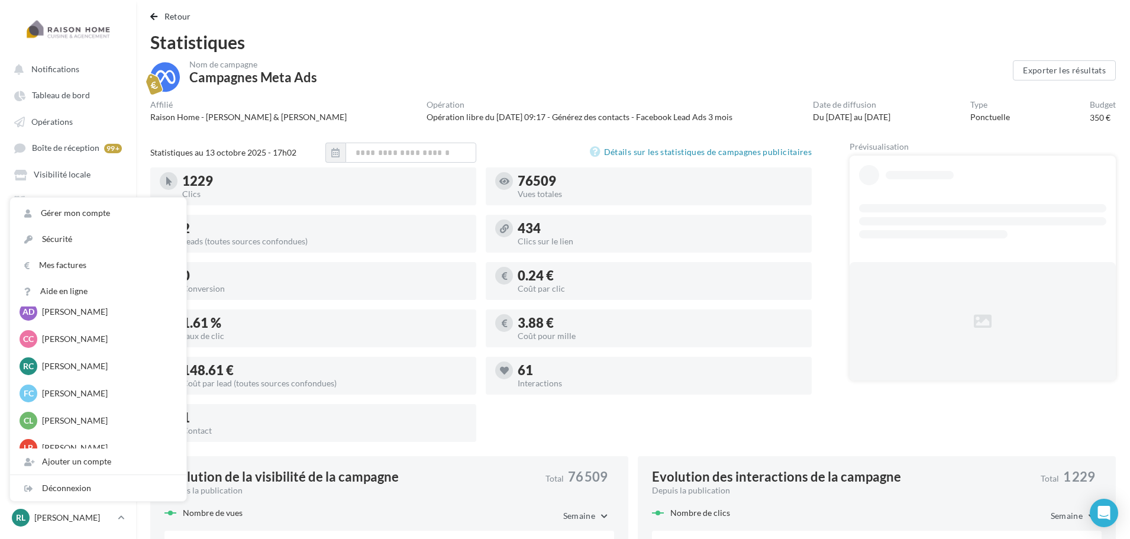
scroll to position [769, 0]
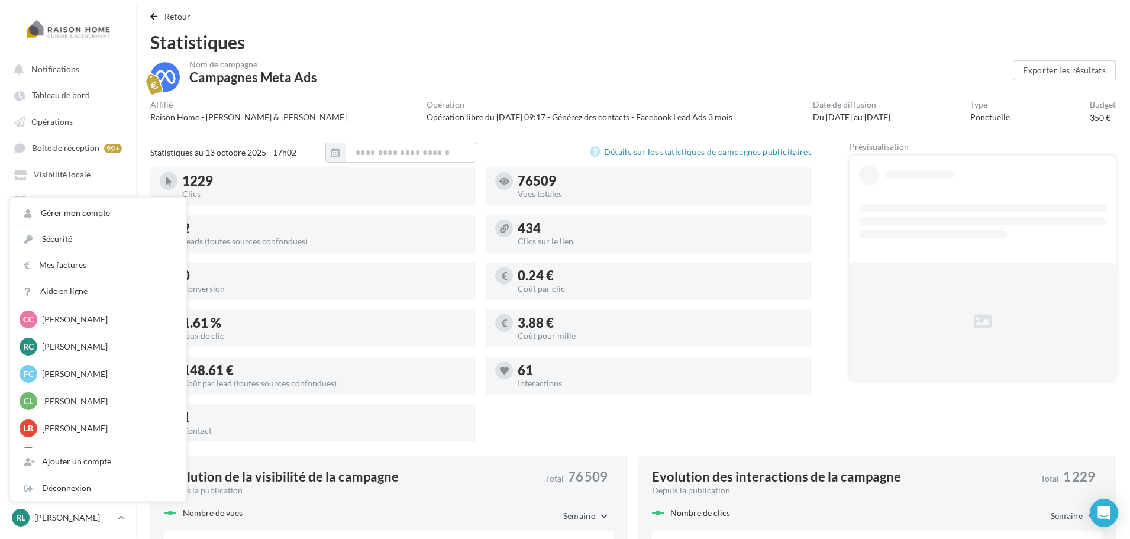
click at [730, 49] on div "Statistiques" at bounding box center [633, 42] width 966 height 18
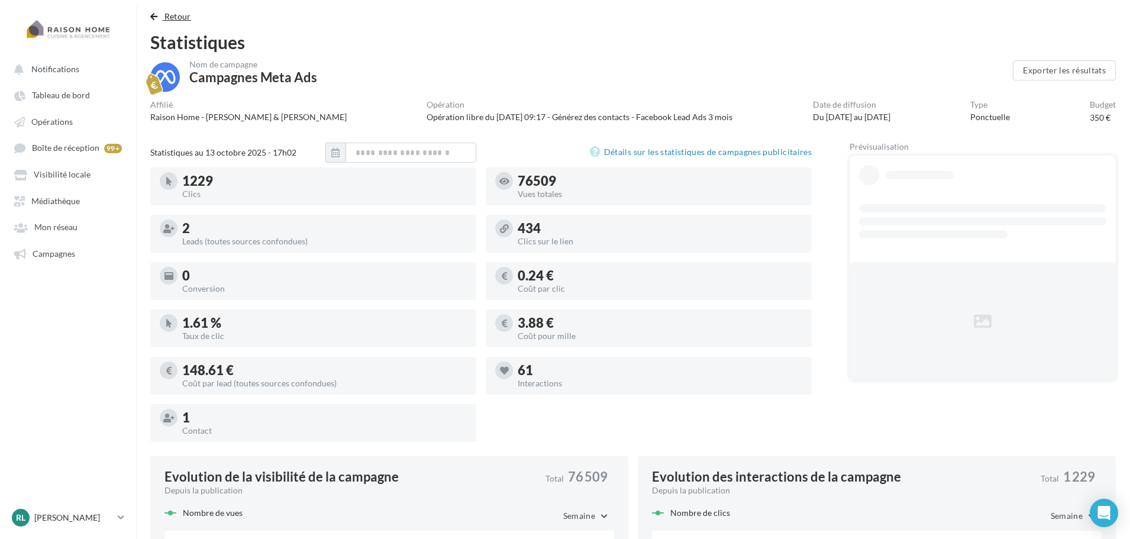
click at [178, 17] on span "Retour" at bounding box center [177, 16] width 27 height 10
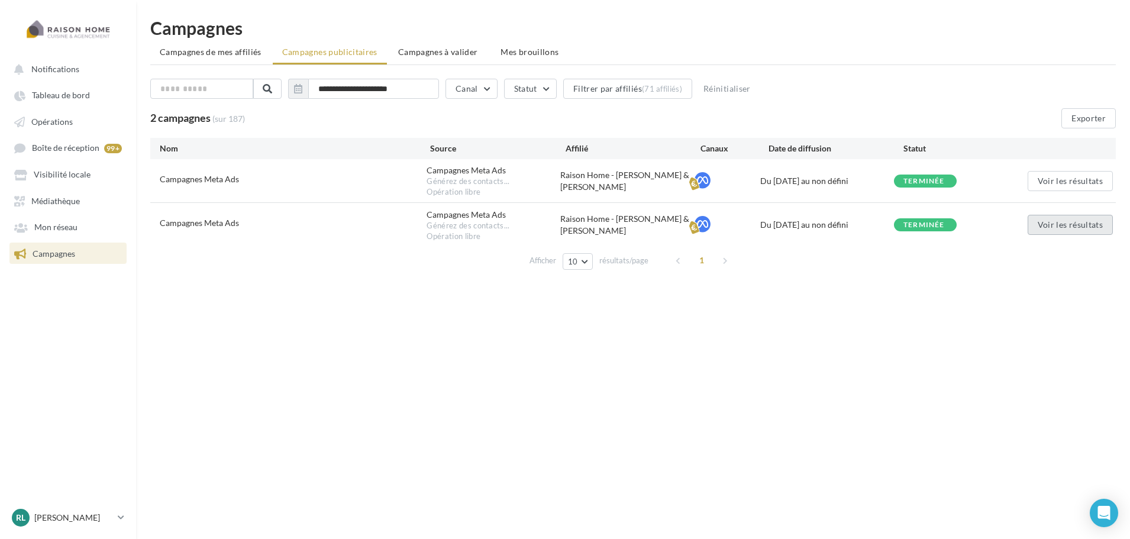
click at [1071, 219] on button "Voir les résultats" at bounding box center [1070, 225] width 85 height 20
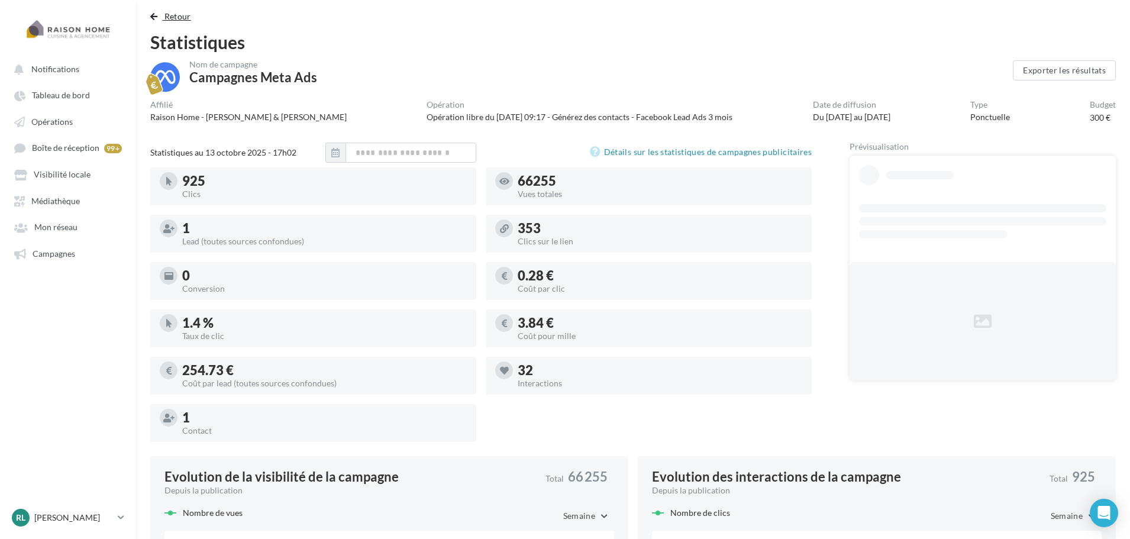
click at [180, 16] on span "Retour" at bounding box center [177, 16] width 27 height 10
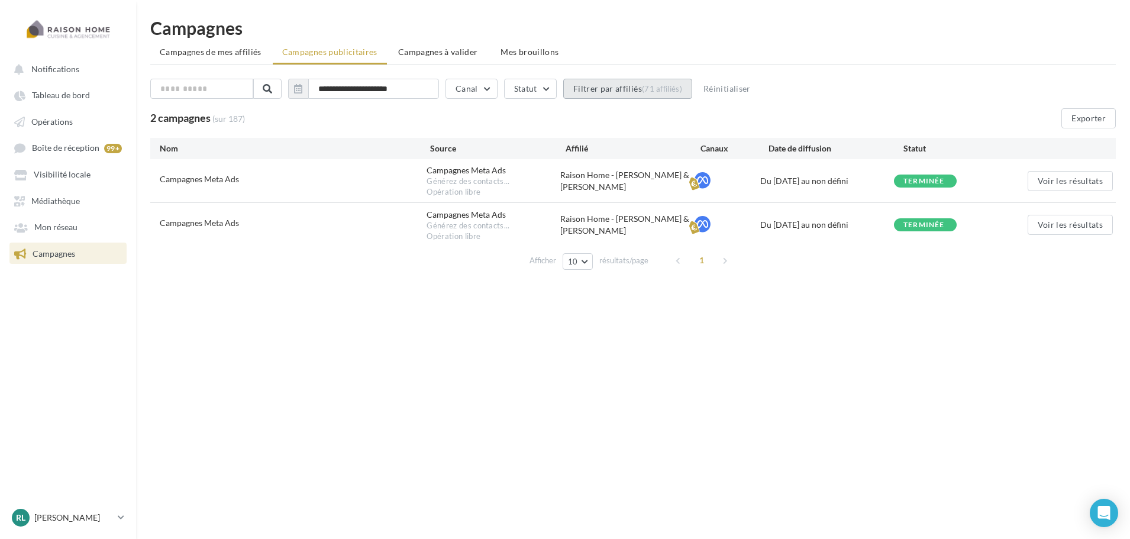
click at [658, 89] on div "(71 affiliés)" at bounding box center [662, 88] width 40 height 9
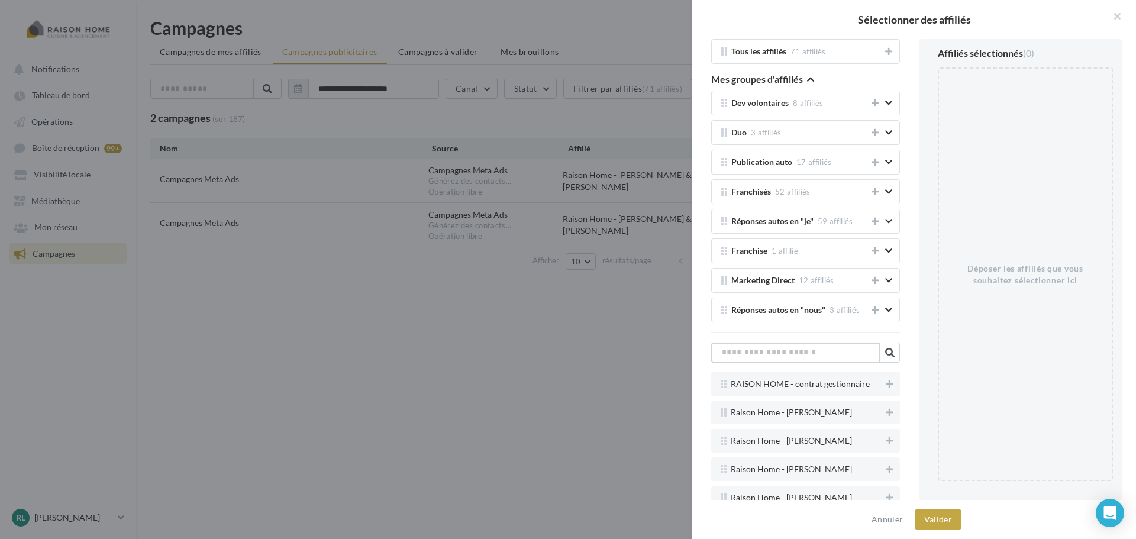
click at [783, 348] on input "text" at bounding box center [795, 353] width 169 height 20
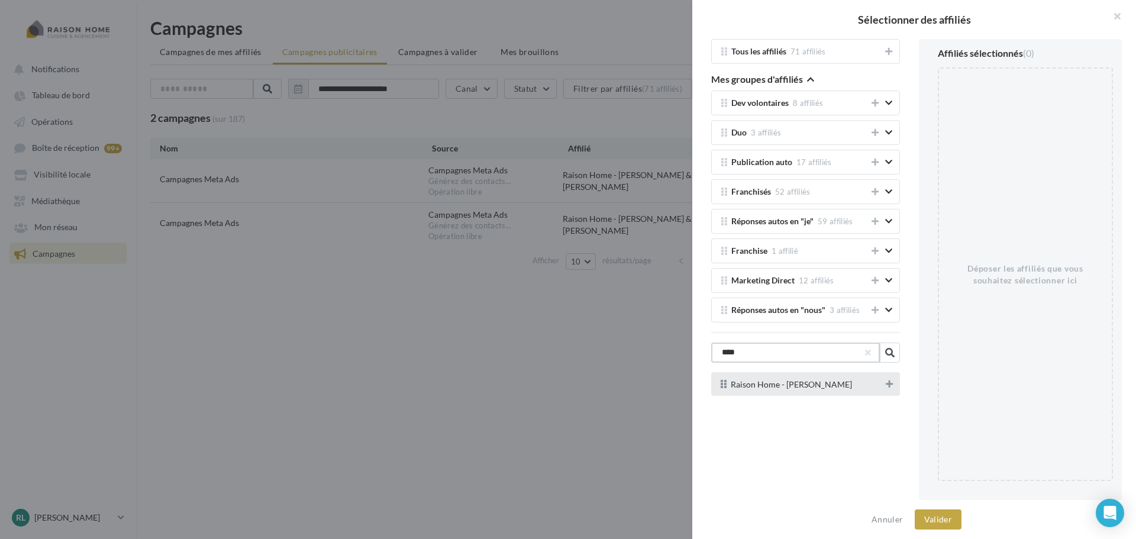
type input "****"
click at [887, 389] on button at bounding box center [889, 384] width 12 height 14
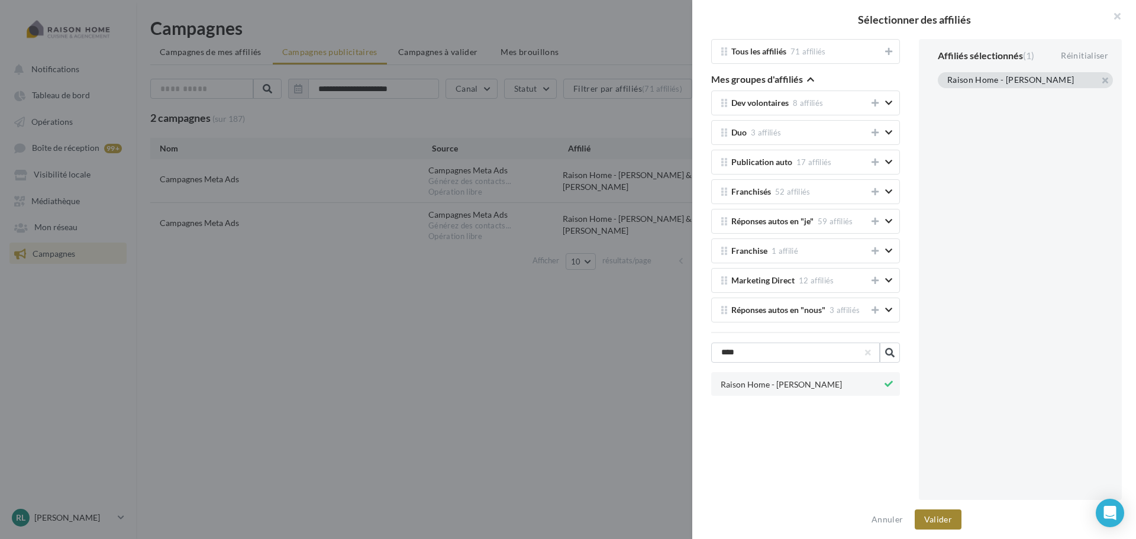
click at [944, 524] on button "Valider" at bounding box center [938, 519] width 47 height 20
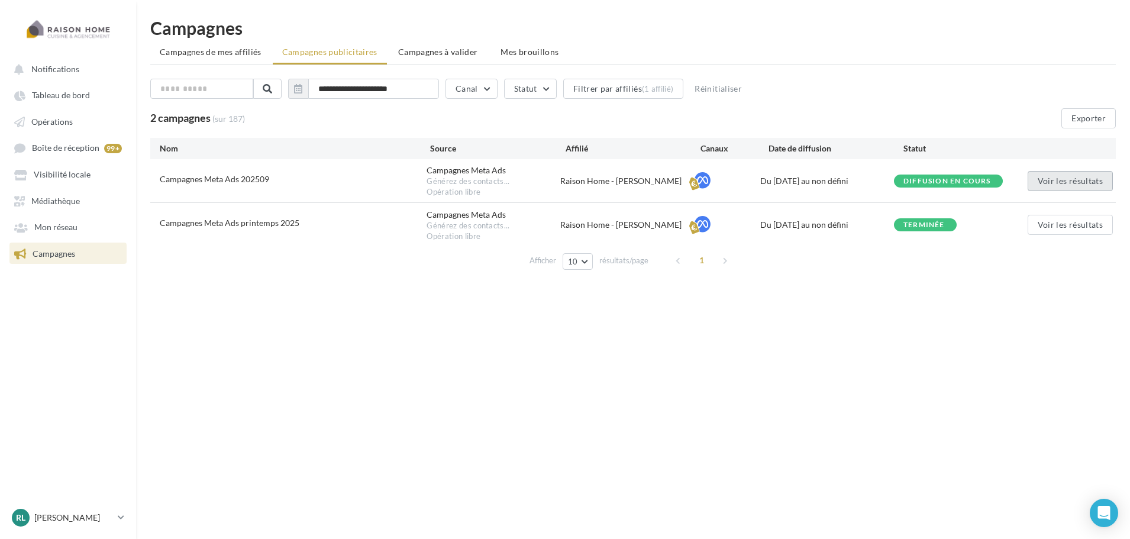
click at [1053, 180] on button "Voir les résultats" at bounding box center [1070, 181] width 85 height 20
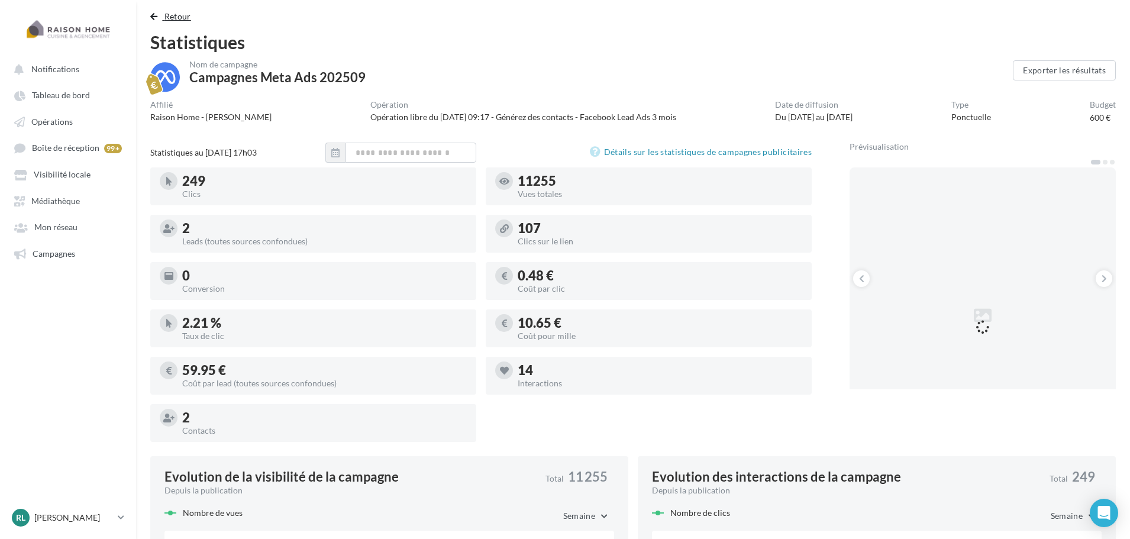
click at [180, 15] on span "Retour" at bounding box center [177, 16] width 27 height 10
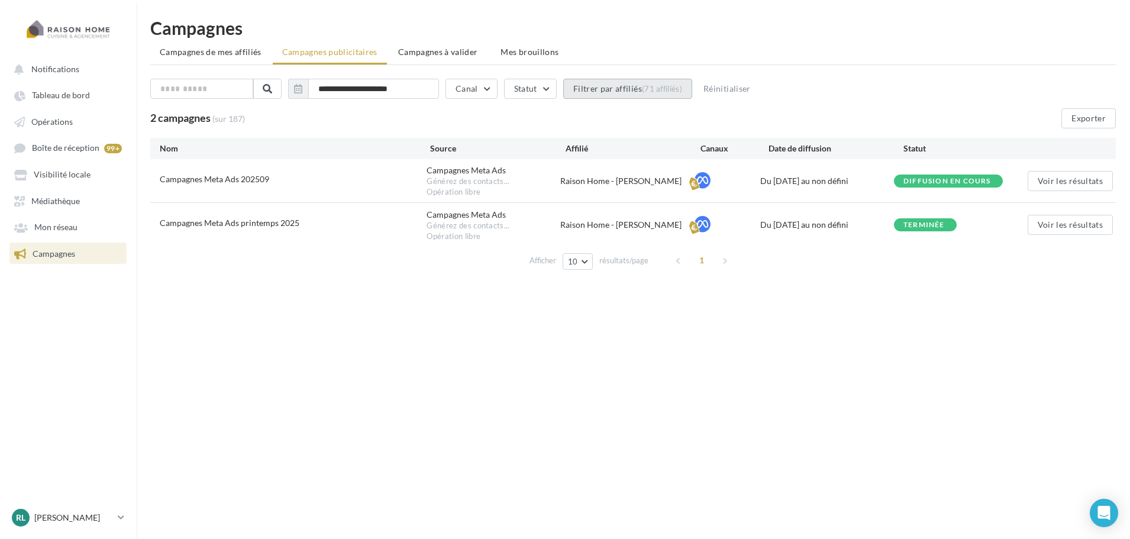
click at [622, 90] on button "Filtrer par affiliés (71 affiliés)" at bounding box center [627, 89] width 129 height 20
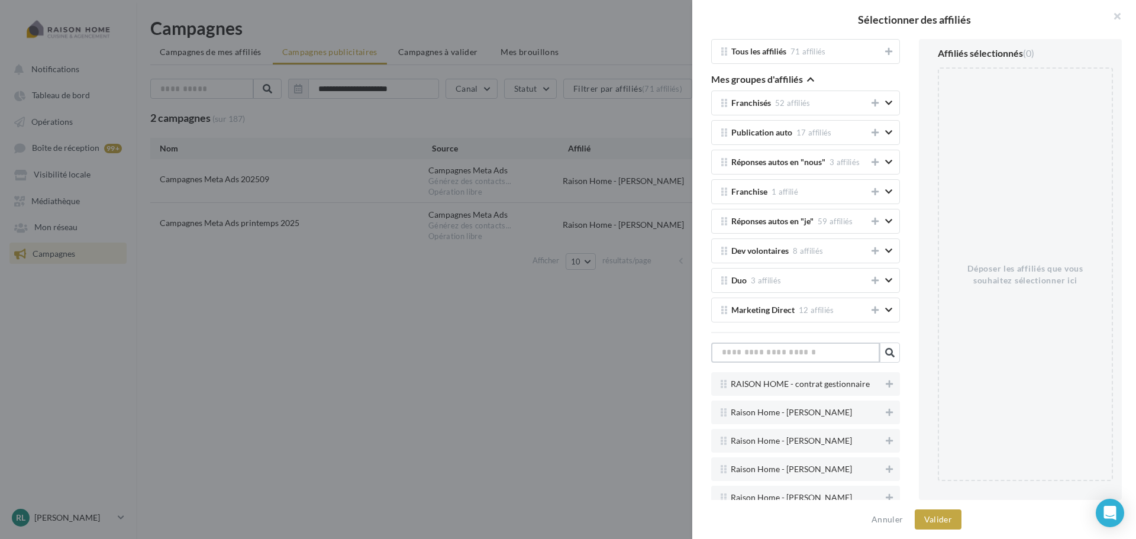
click at [782, 345] on input "text" at bounding box center [795, 353] width 169 height 20
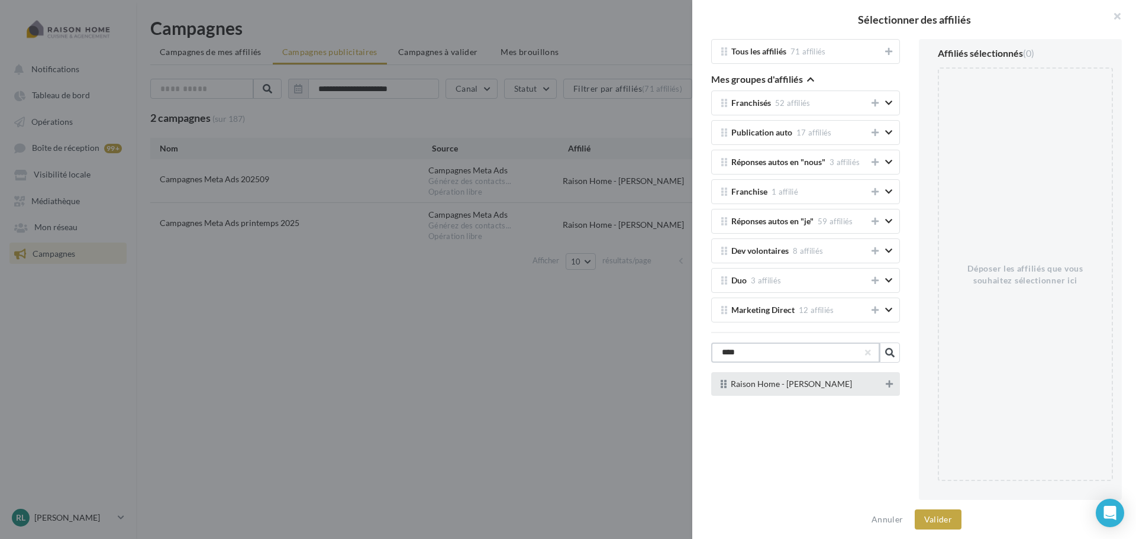
type input "****"
drag, startPoint x: 883, startPoint y: 385, endPoint x: 899, endPoint y: 395, distance: 19.2
click at [886, 384] on icon at bounding box center [889, 384] width 7 height 8
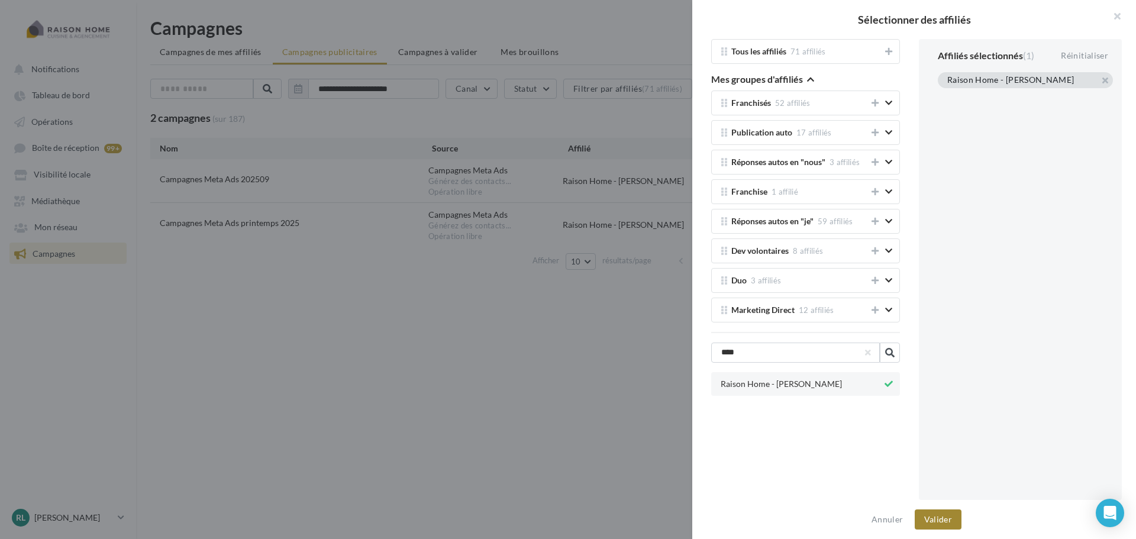
click at [944, 518] on button "Valider" at bounding box center [938, 519] width 47 height 20
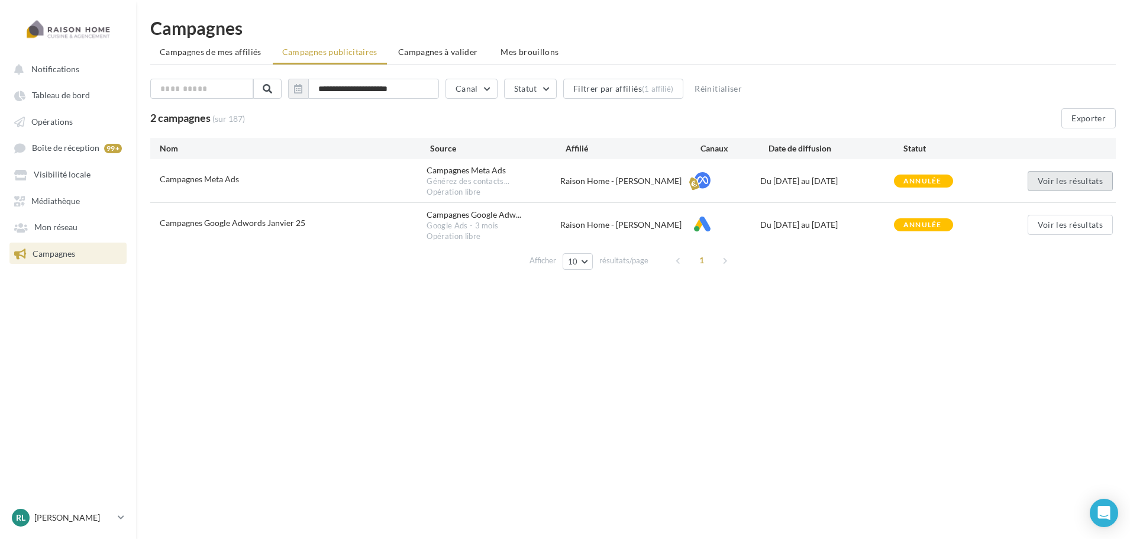
click at [1072, 180] on button "Voir les résultats" at bounding box center [1070, 181] width 85 height 20
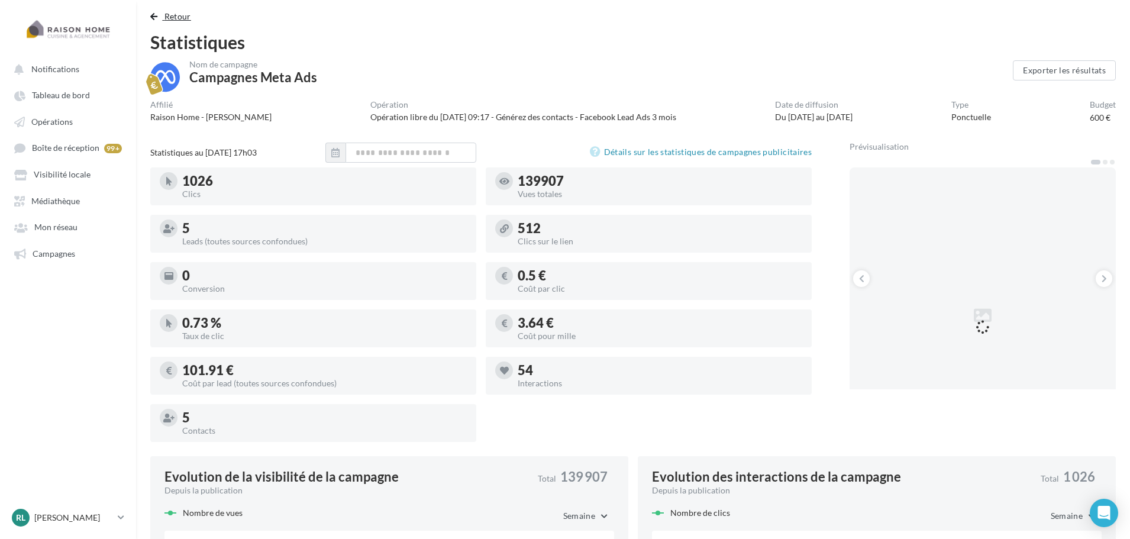
click at [180, 14] on span "Retour" at bounding box center [177, 16] width 27 height 10
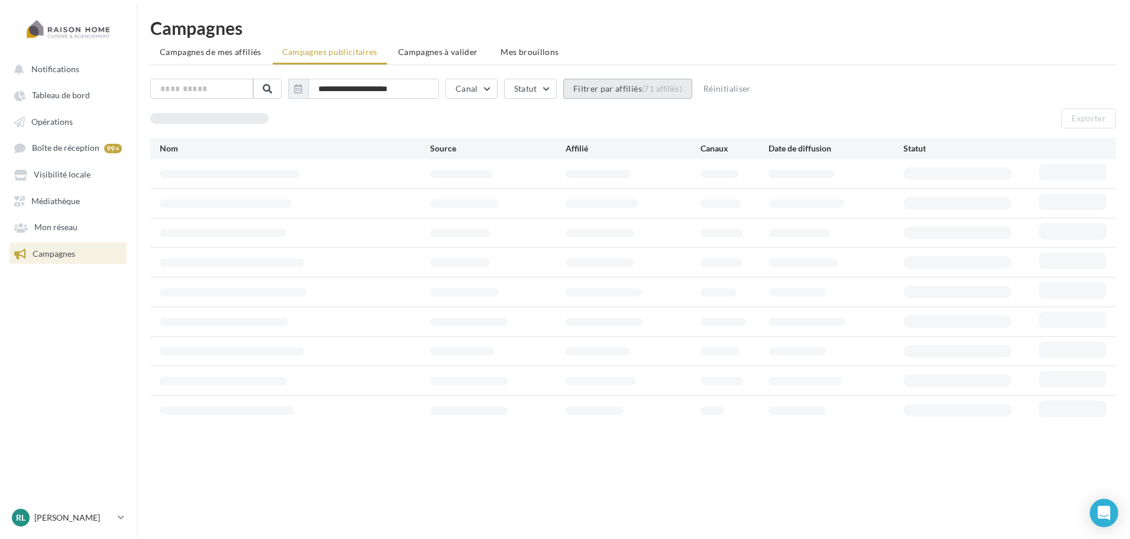
click at [625, 89] on button "Filtrer par affiliés (71 affiliés)" at bounding box center [627, 89] width 129 height 20
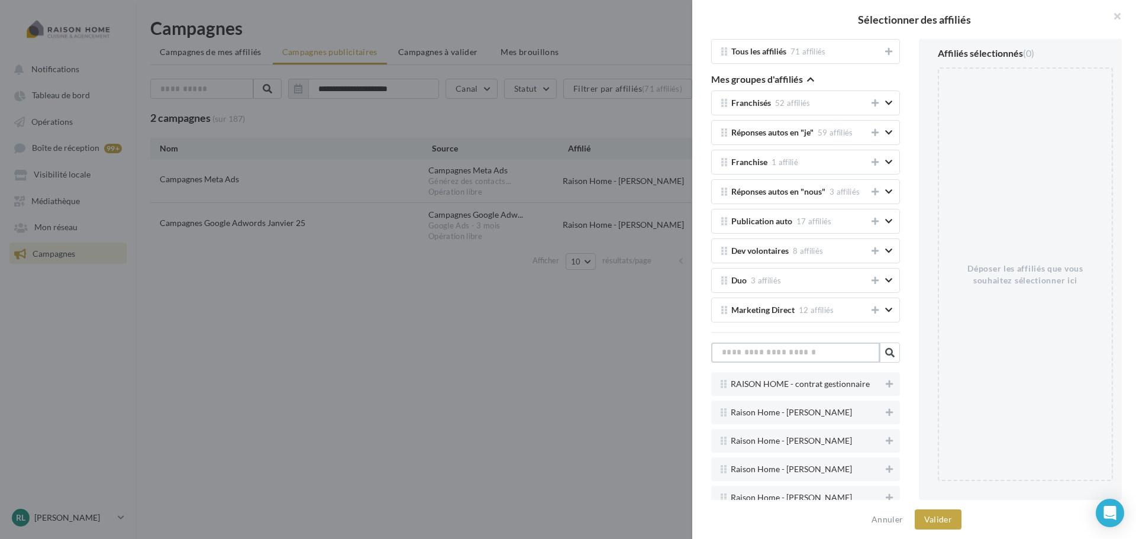
click at [824, 355] on input "text" at bounding box center [795, 353] width 169 height 20
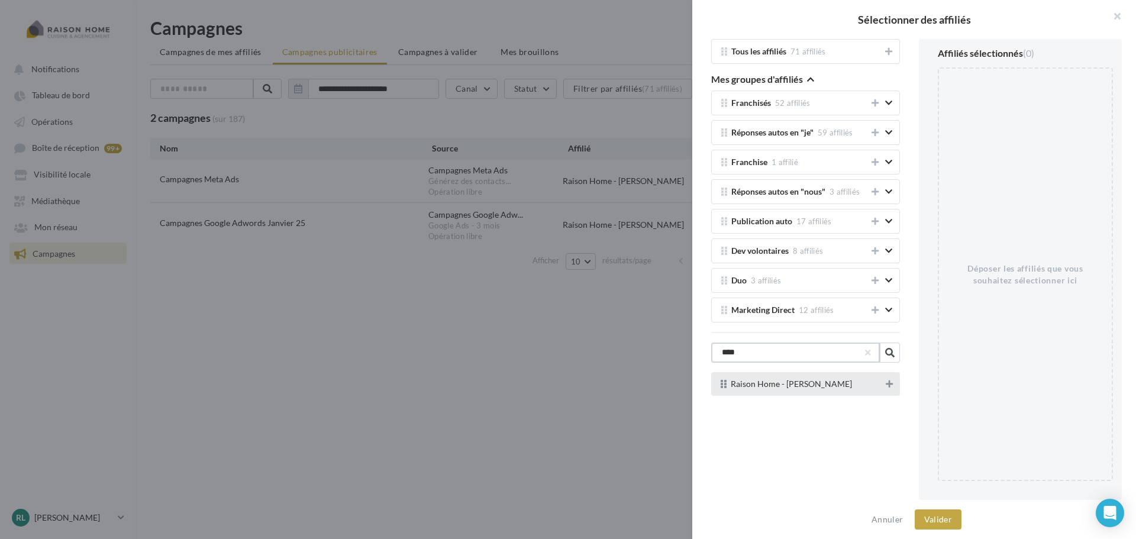
type input "****"
click at [886, 389] on button at bounding box center [889, 384] width 12 height 14
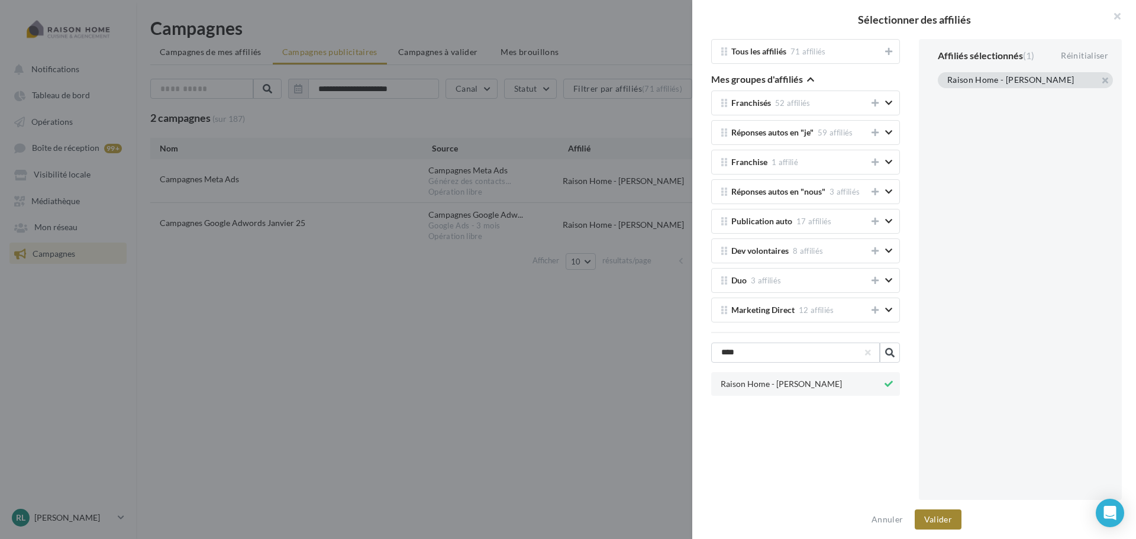
click at [937, 519] on button "Valider" at bounding box center [938, 519] width 47 height 20
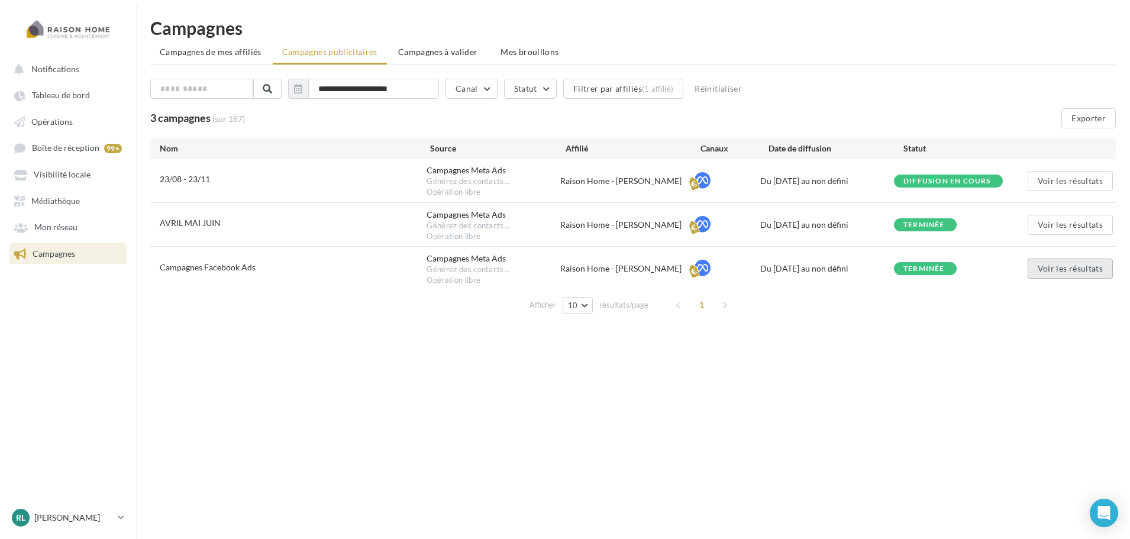
click at [1067, 271] on button "Voir les résultats" at bounding box center [1070, 269] width 85 height 20
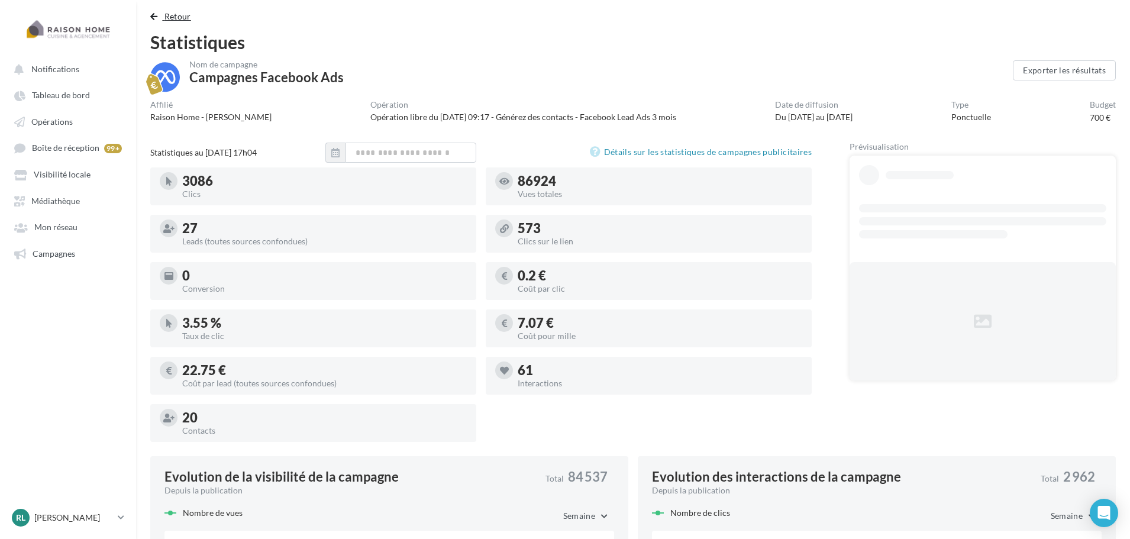
click at [177, 19] on span "Retour" at bounding box center [177, 16] width 27 height 10
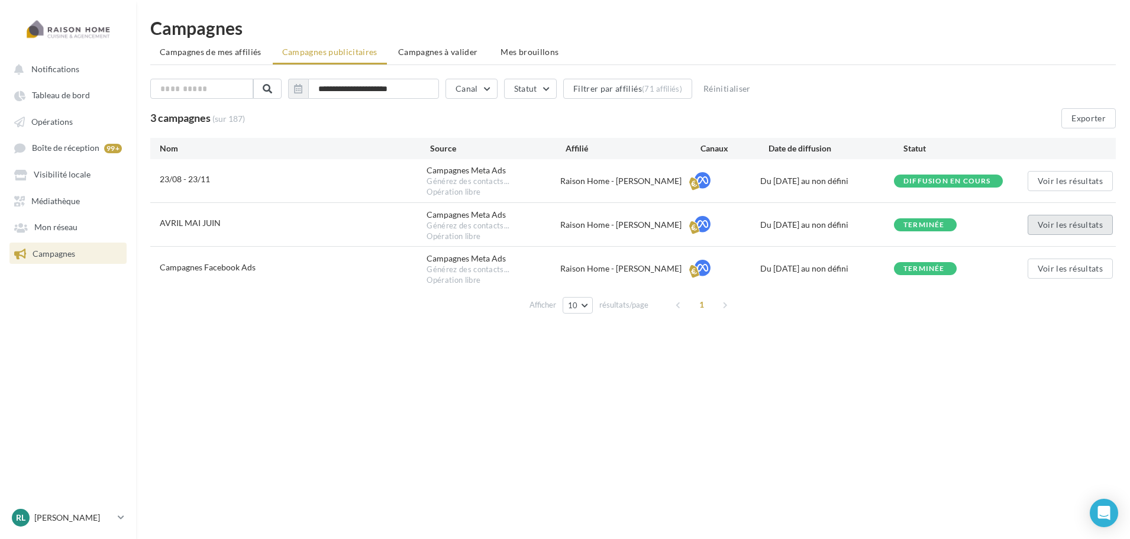
click at [1067, 218] on button "Voir les résultats" at bounding box center [1070, 225] width 85 height 20
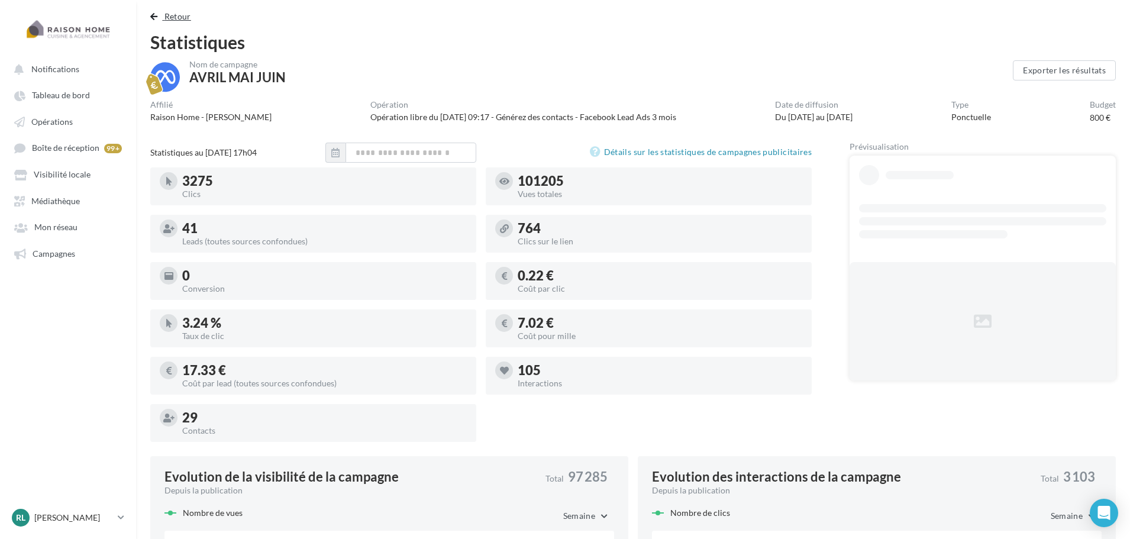
click at [168, 15] on span "Retour" at bounding box center [177, 16] width 27 height 10
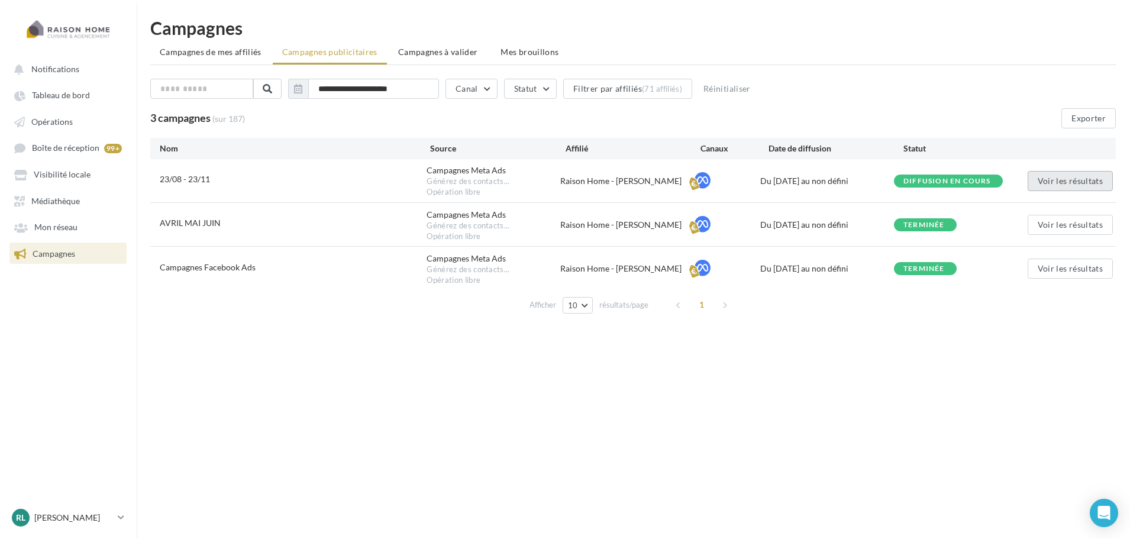
click at [1068, 180] on button "Voir les résultats" at bounding box center [1070, 181] width 85 height 20
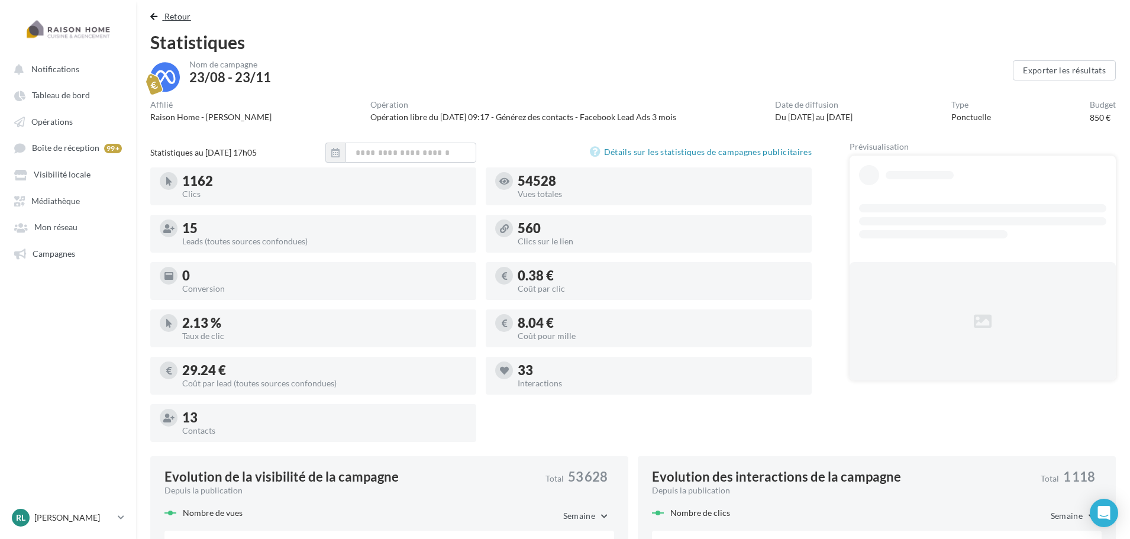
click at [170, 17] on span "Retour" at bounding box center [177, 16] width 27 height 10
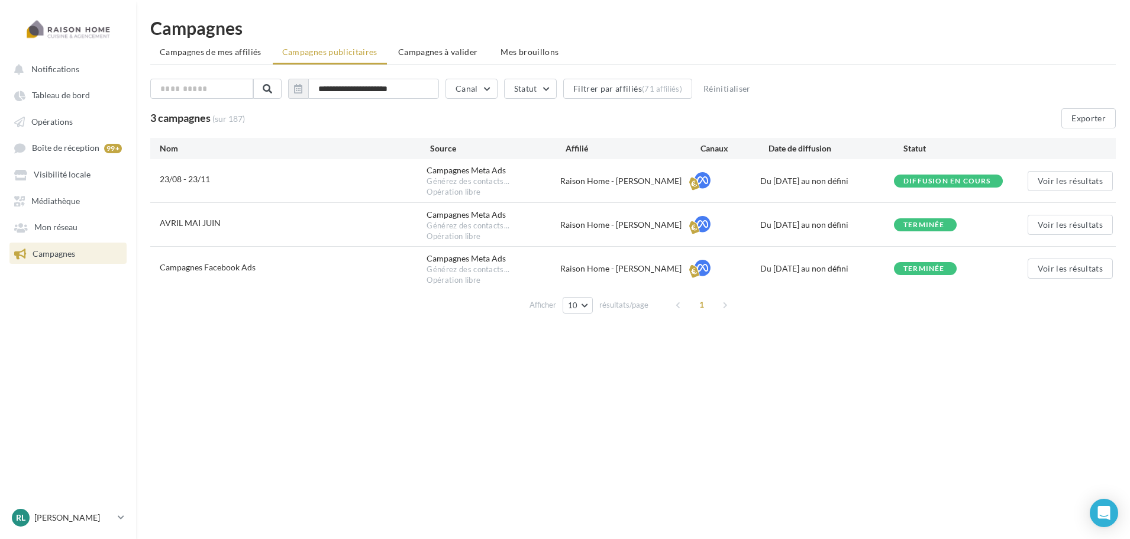
click at [619, 101] on div "**********" at bounding box center [633, 91] width 966 height 25
click at [622, 86] on button "Filtrer par affiliés (71 affiliés)" at bounding box center [627, 89] width 129 height 20
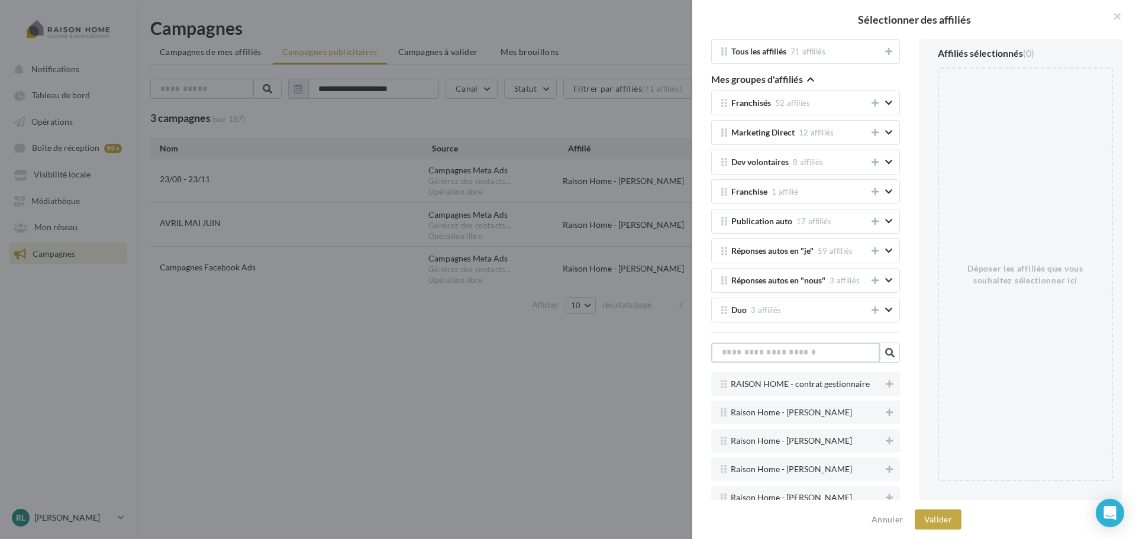
click at [792, 360] on input "text" at bounding box center [795, 353] width 169 height 20
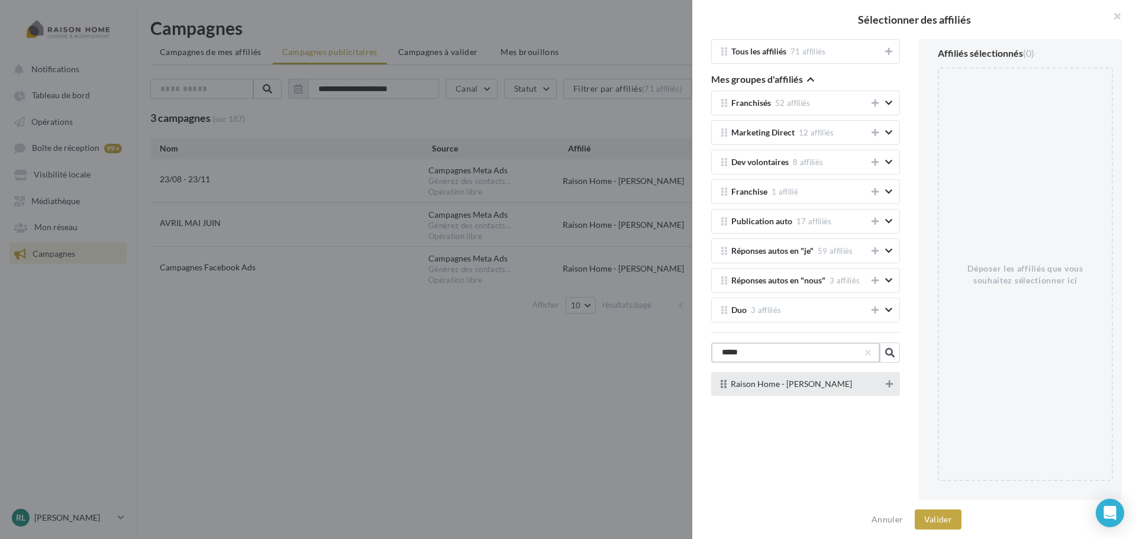
type input "*****"
click at [886, 387] on icon at bounding box center [889, 384] width 7 height 8
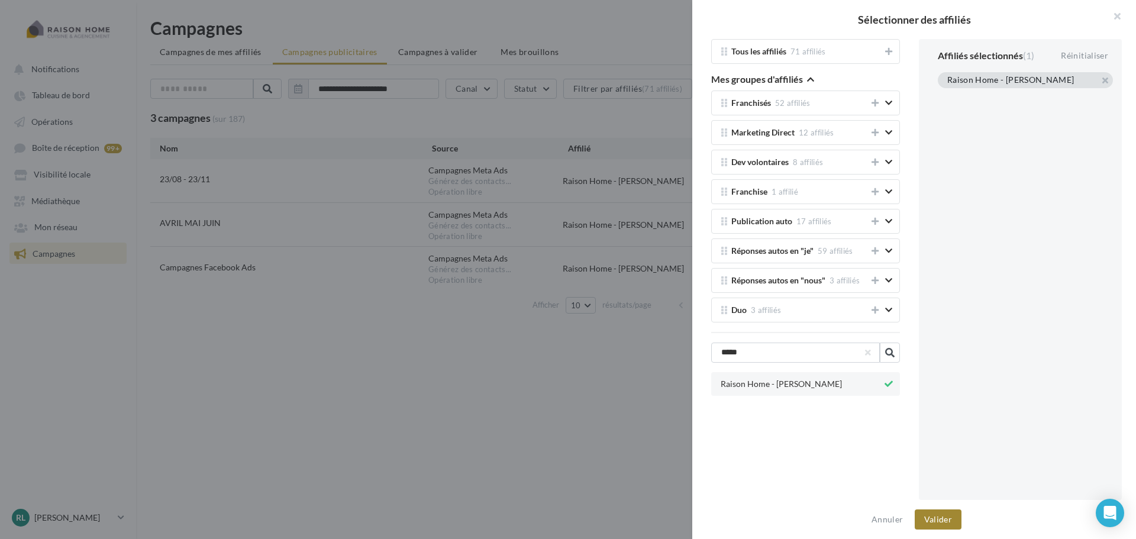
click at [947, 521] on button "Valider" at bounding box center [938, 519] width 47 height 20
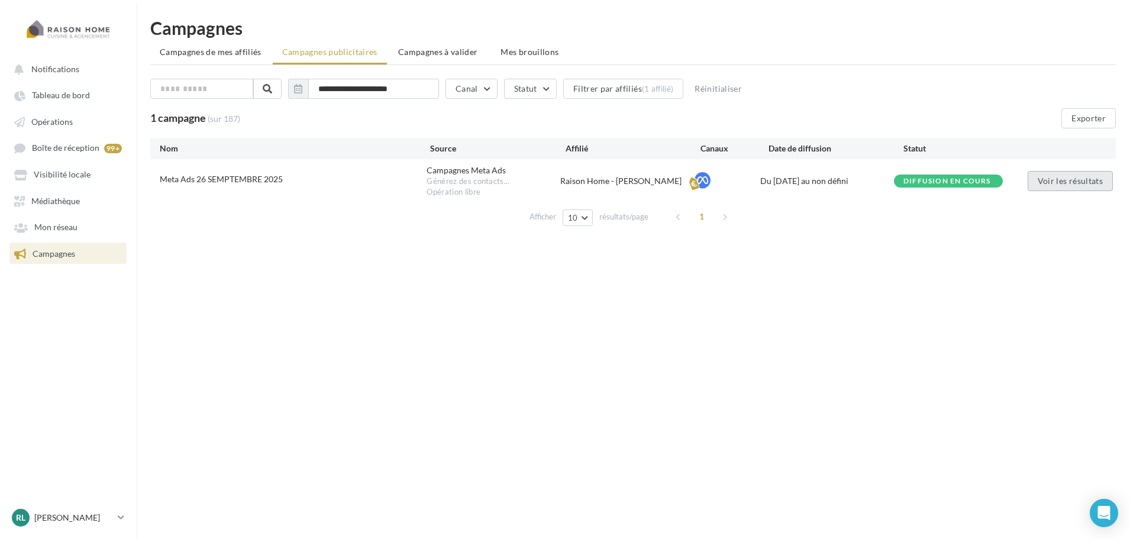
click at [1086, 172] on button "Voir les résultats" at bounding box center [1070, 181] width 85 height 20
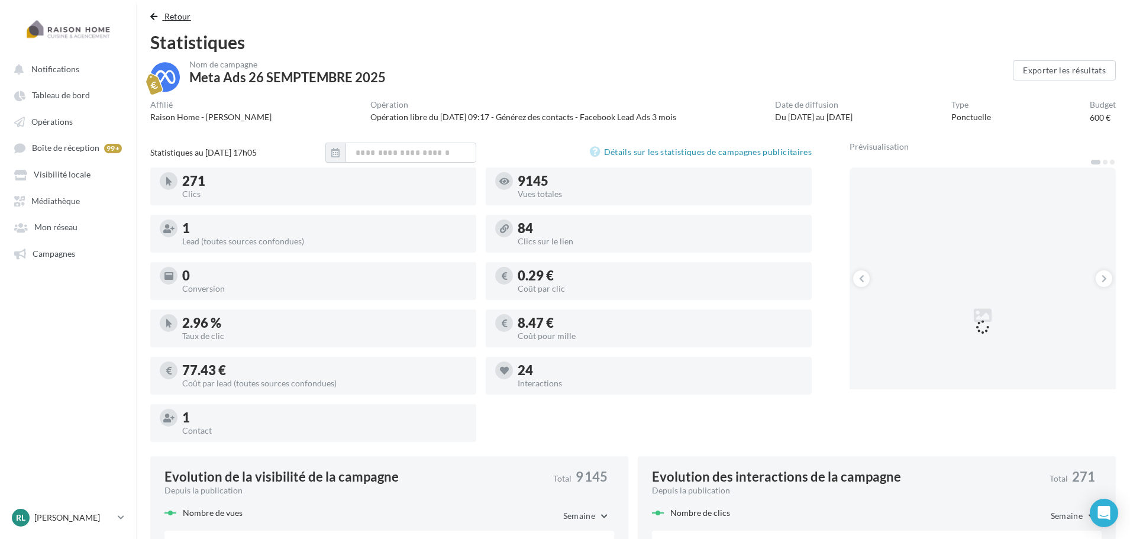
click at [169, 21] on span "Retour" at bounding box center [177, 16] width 27 height 10
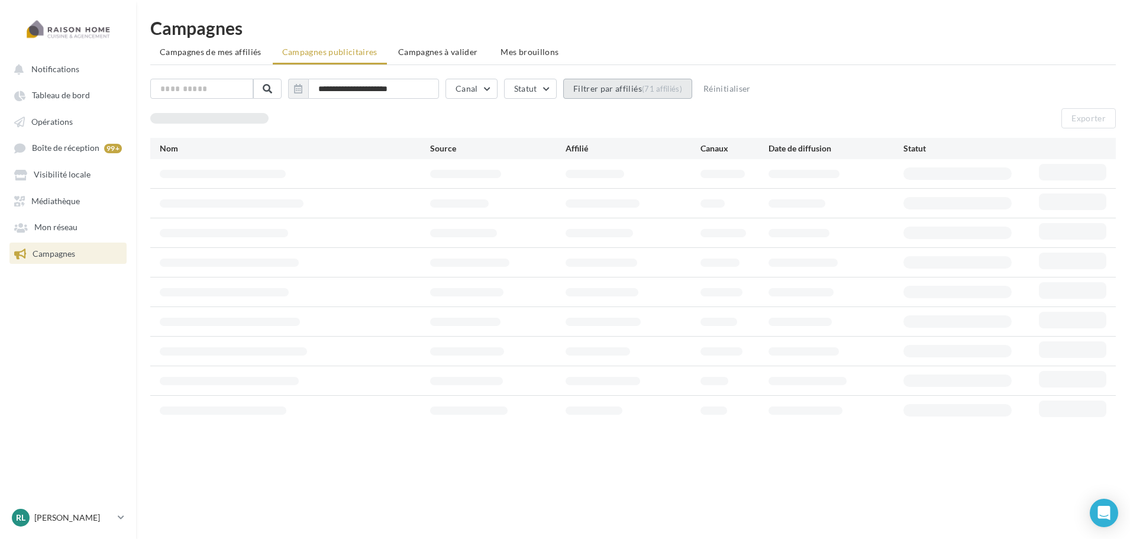
click at [628, 80] on button "Filtrer par affiliés (71 affiliés)" at bounding box center [627, 89] width 129 height 20
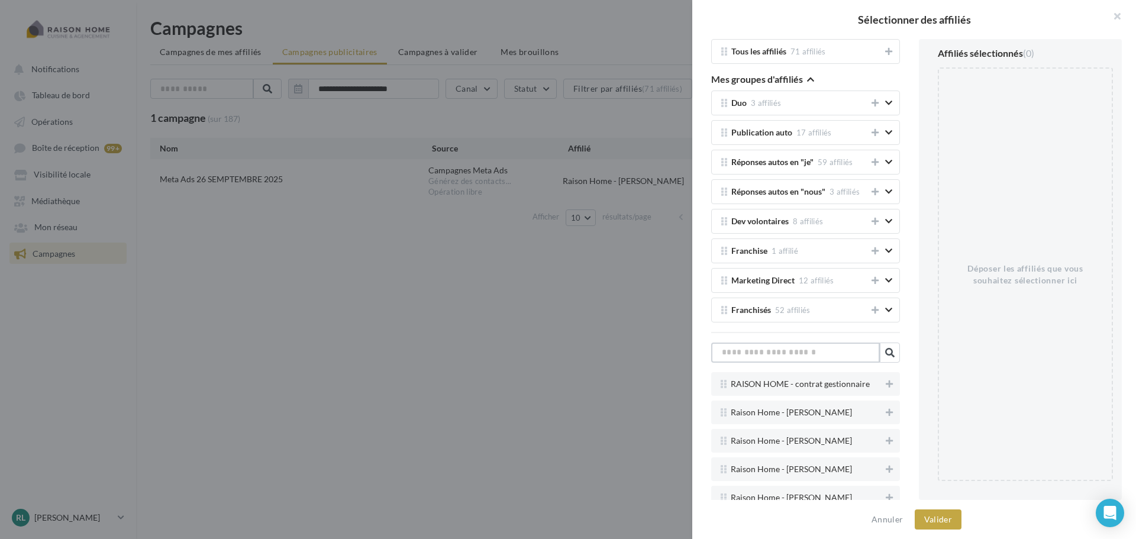
click at [813, 356] on input "text" at bounding box center [795, 353] width 169 height 20
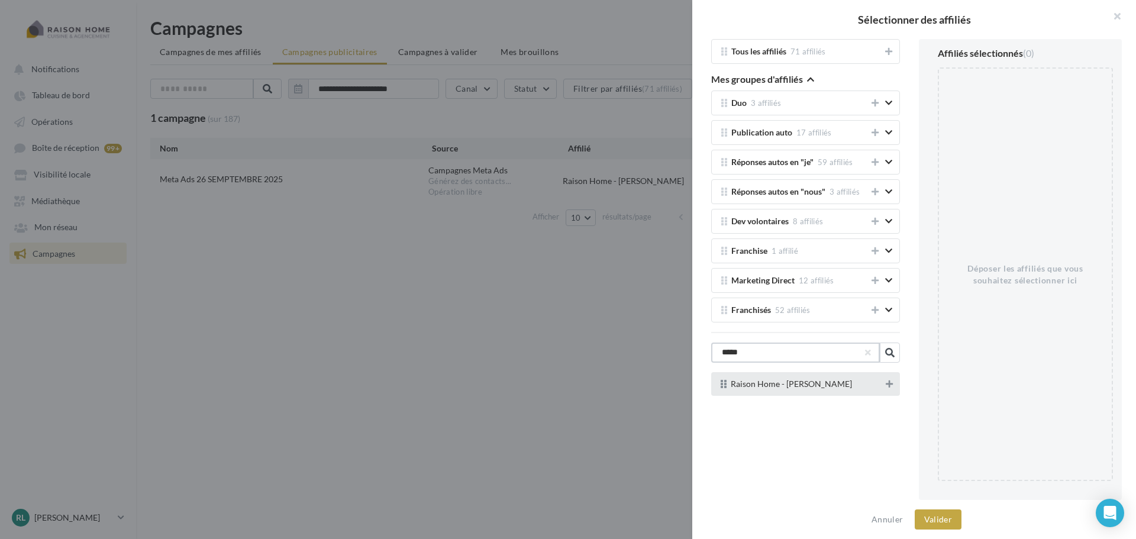
type input "*****"
click at [889, 384] on icon at bounding box center [889, 384] width 7 height 8
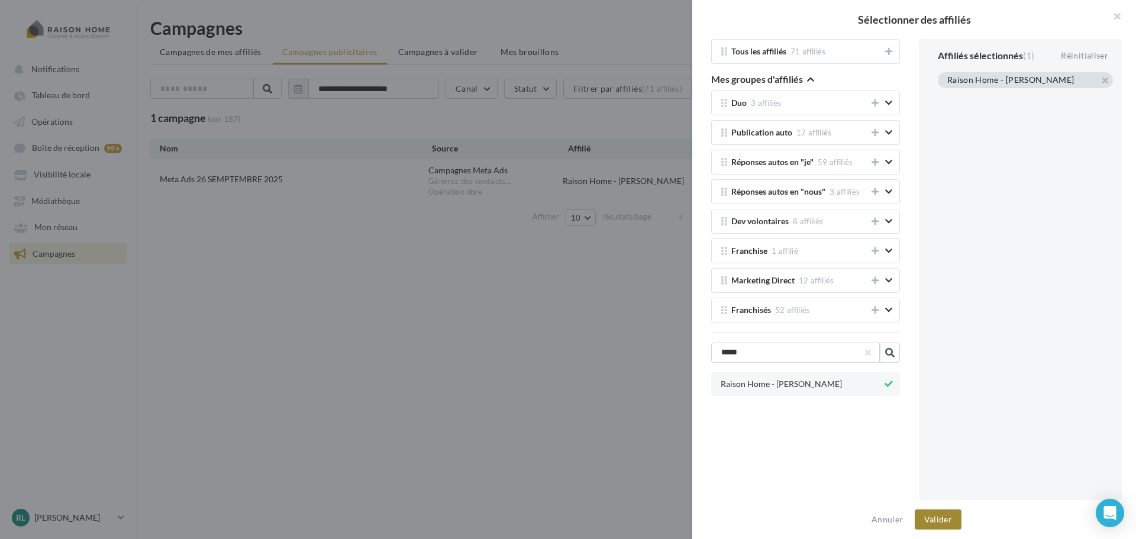
click at [946, 522] on button "Valider" at bounding box center [938, 519] width 47 height 20
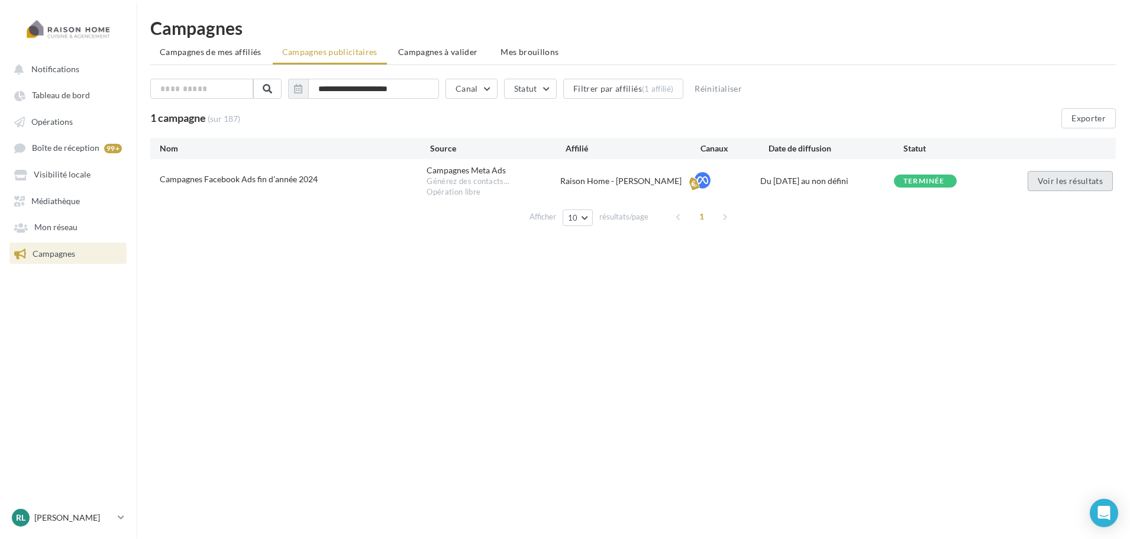
click at [1079, 182] on button "Voir les résultats" at bounding box center [1070, 181] width 85 height 20
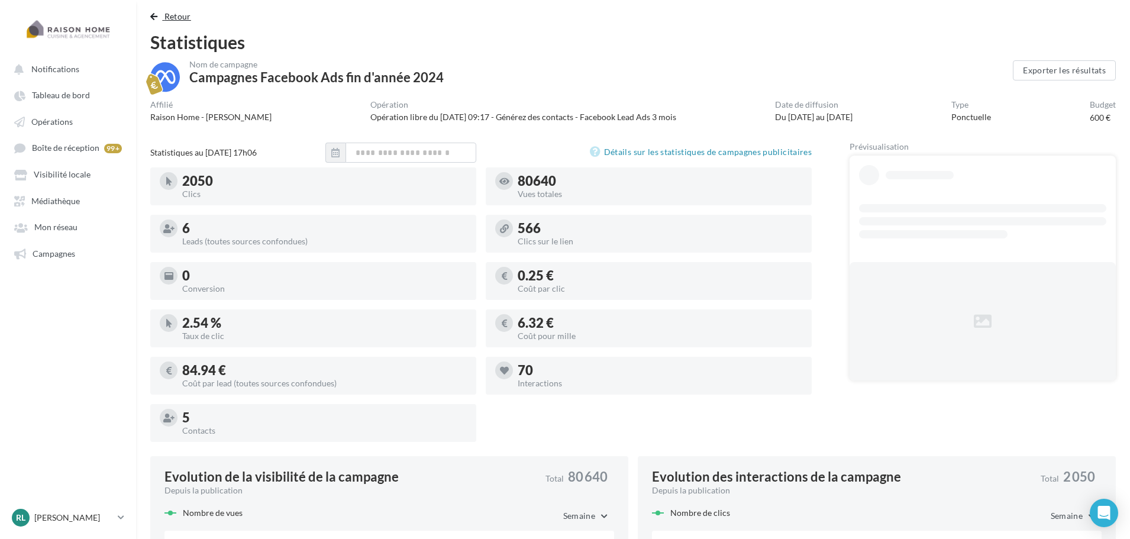
click at [175, 14] on span "Retour" at bounding box center [177, 16] width 27 height 10
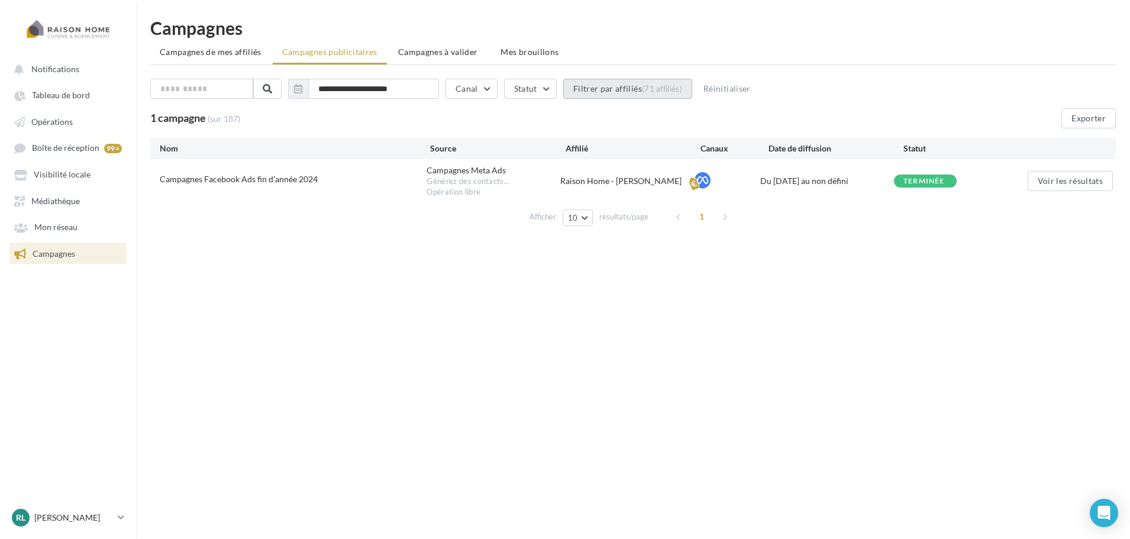
click at [676, 91] on div "(71 affiliés)" at bounding box center [662, 88] width 40 height 9
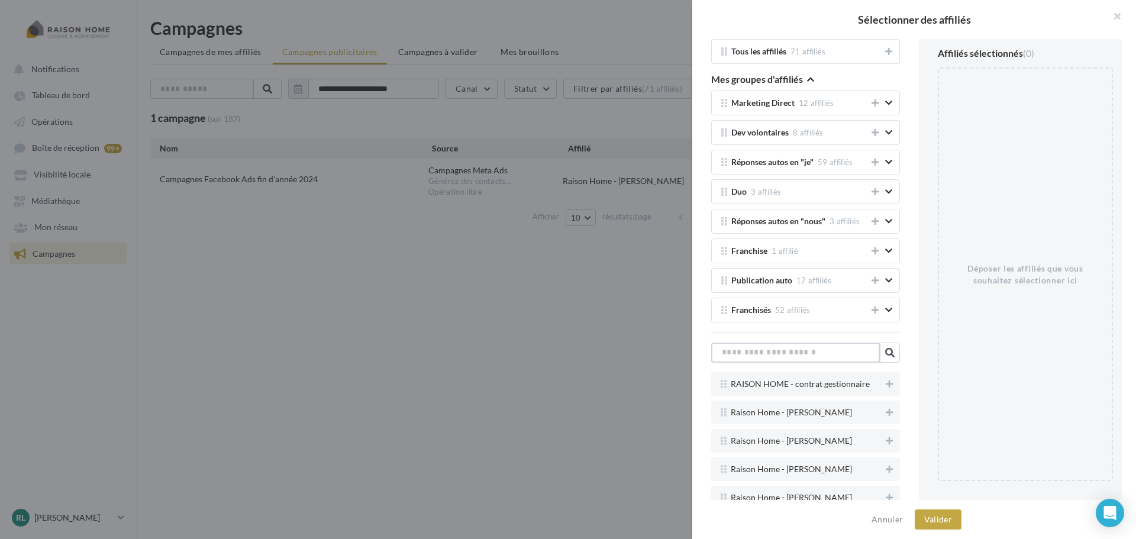
click at [789, 358] on input "text" at bounding box center [795, 353] width 169 height 20
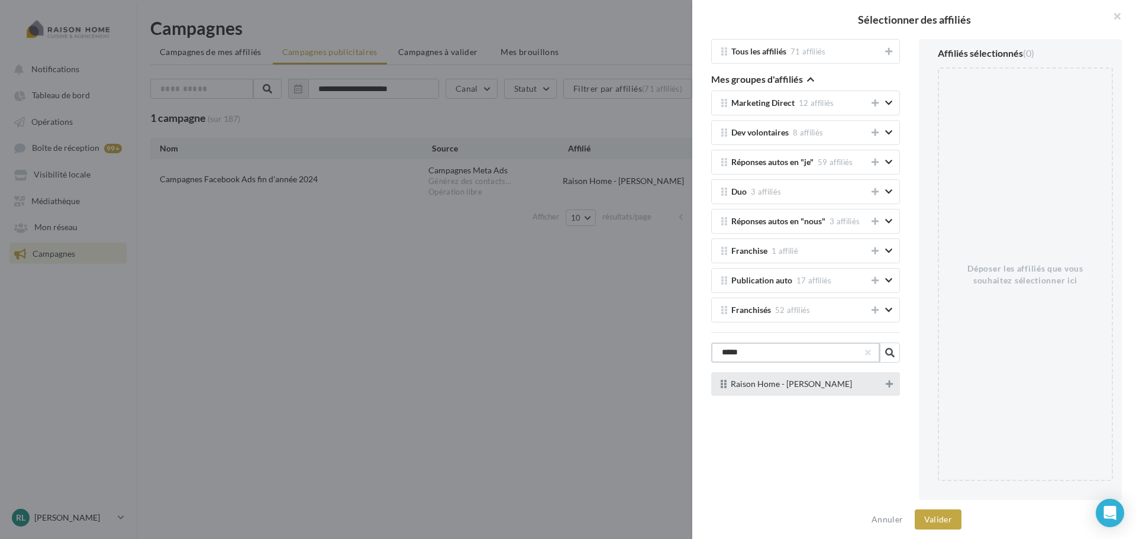
type input "*****"
click at [887, 383] on icon at bounding box center [889, 384] width 7 height 8
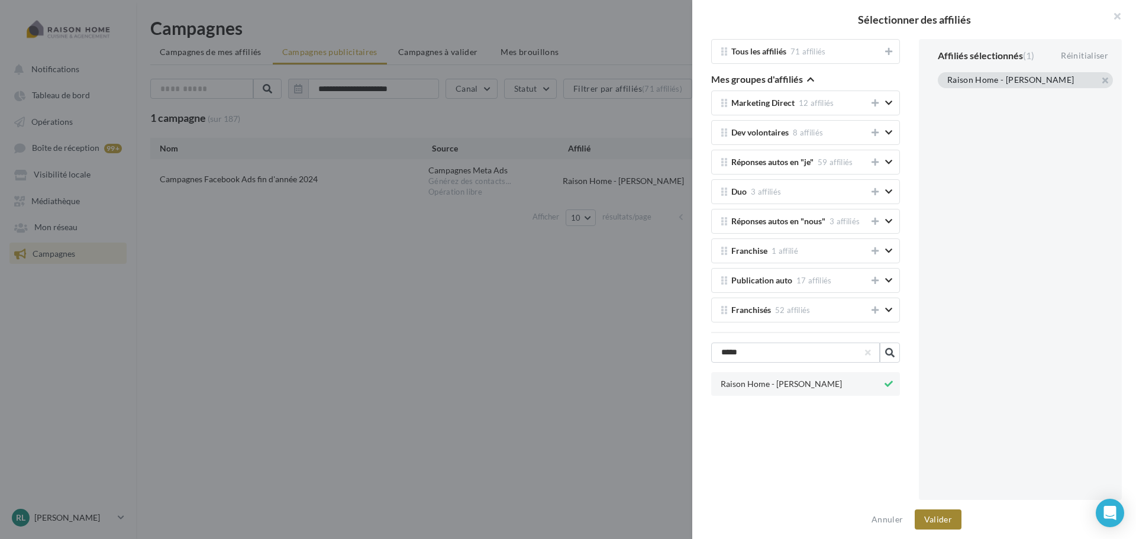
click at [938, 515] on button "Valider" at bounding box center [938, 519] width 47 height 20
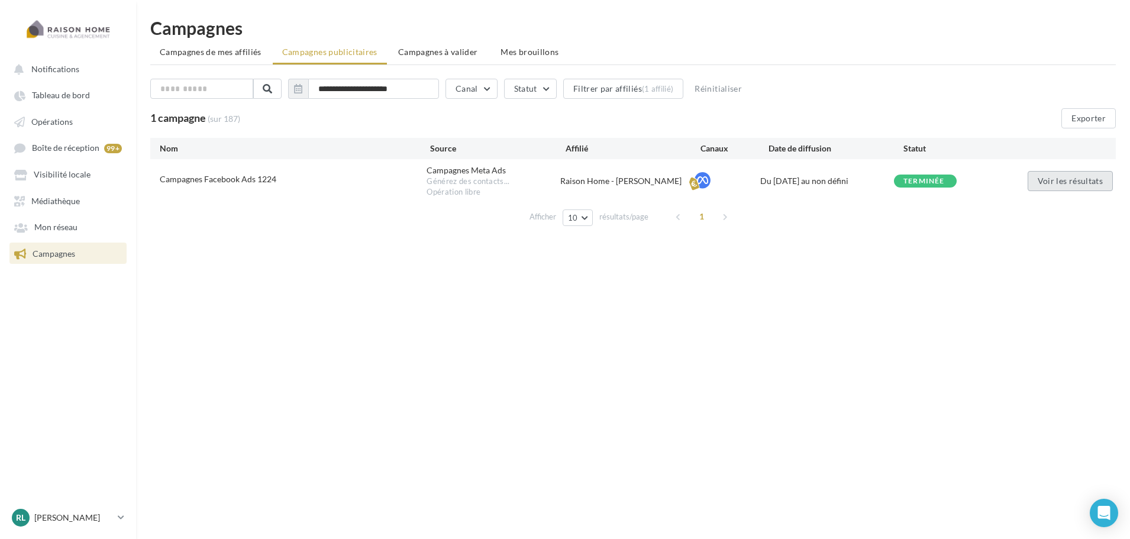
click at [1067, 185] on button "Voir les résultats" at bounding box center [1070, 181] width 85 height 20
